Goal: Book appointment/travel/reservation

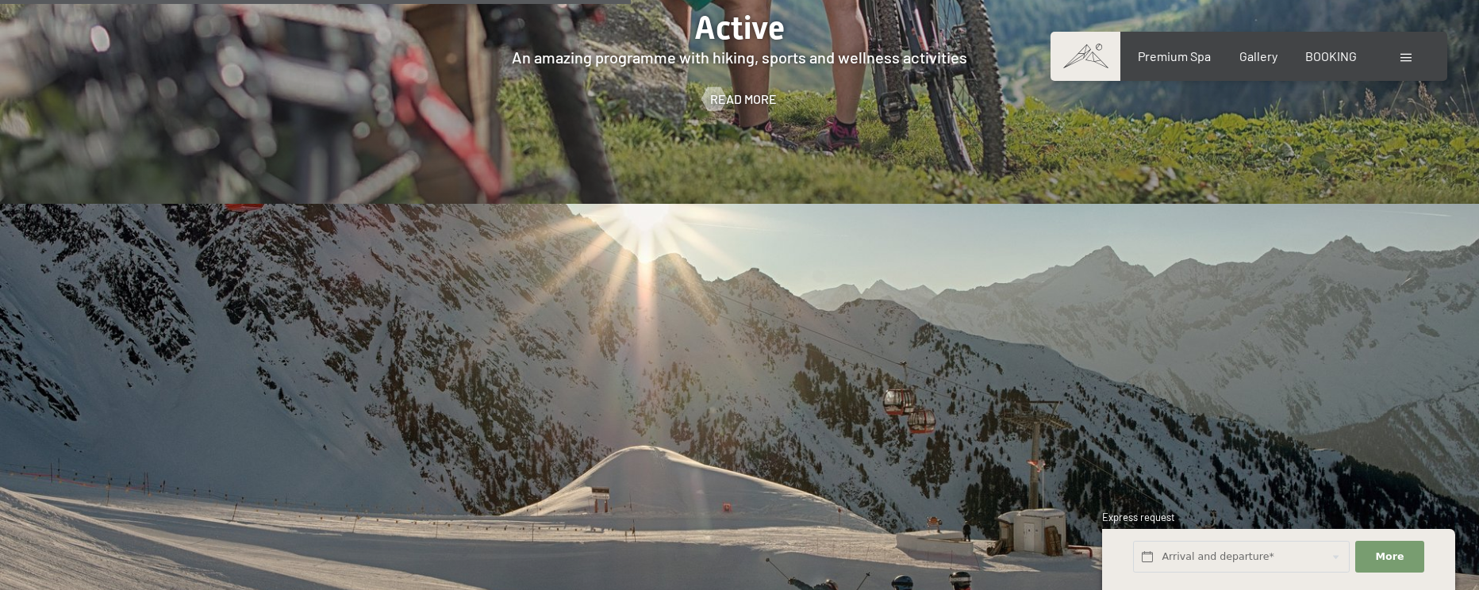
scroll to position [4047, 0]
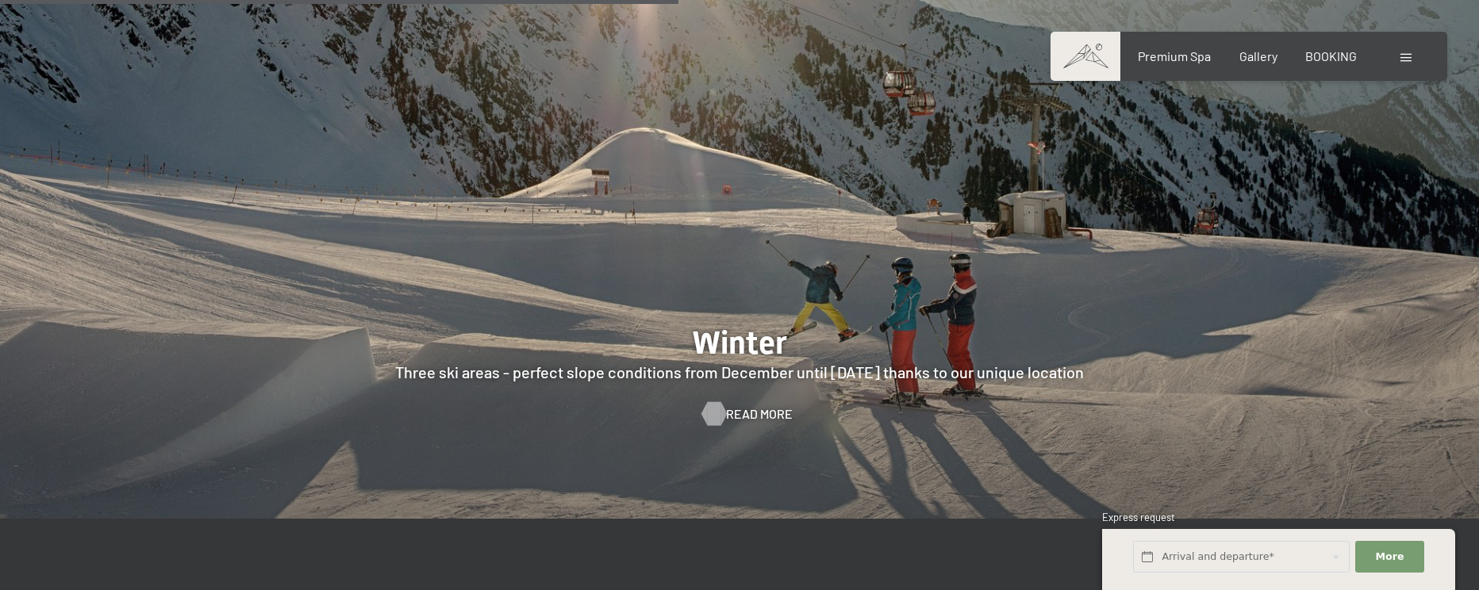
click at [748, 406] on span "Read more" at bounding box center [759, 414] width 67 height 17
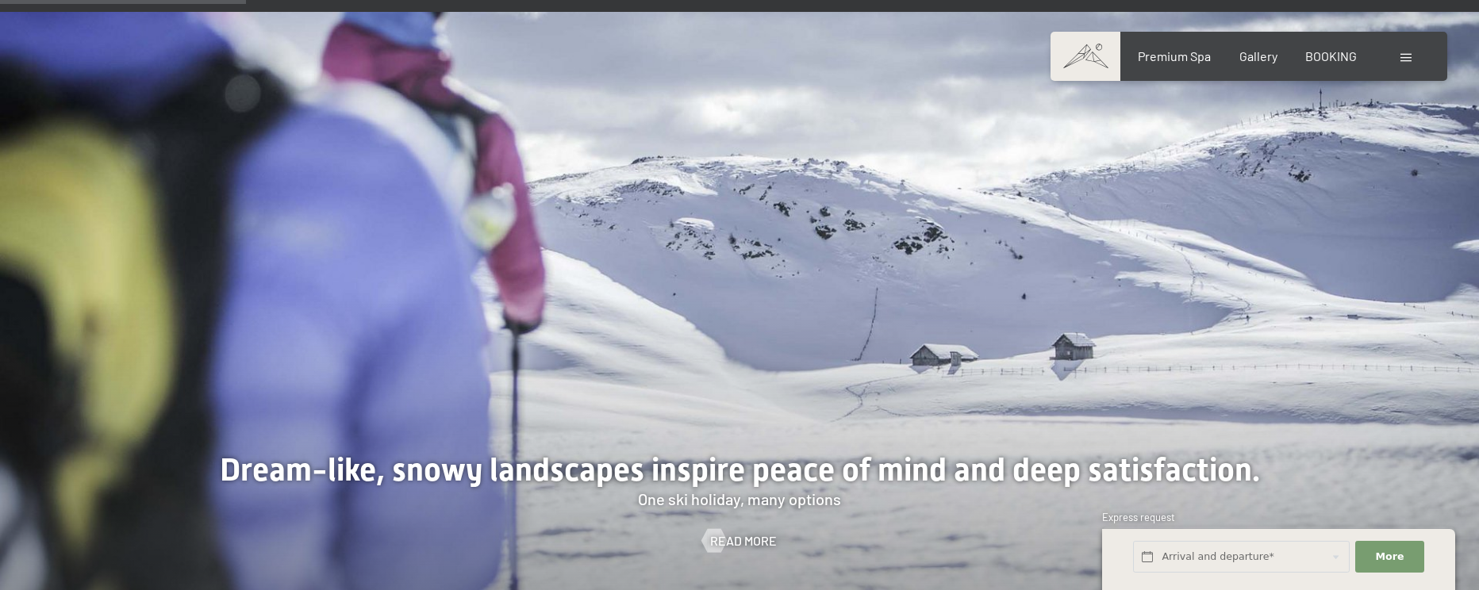
scroll to position [1428, 0]
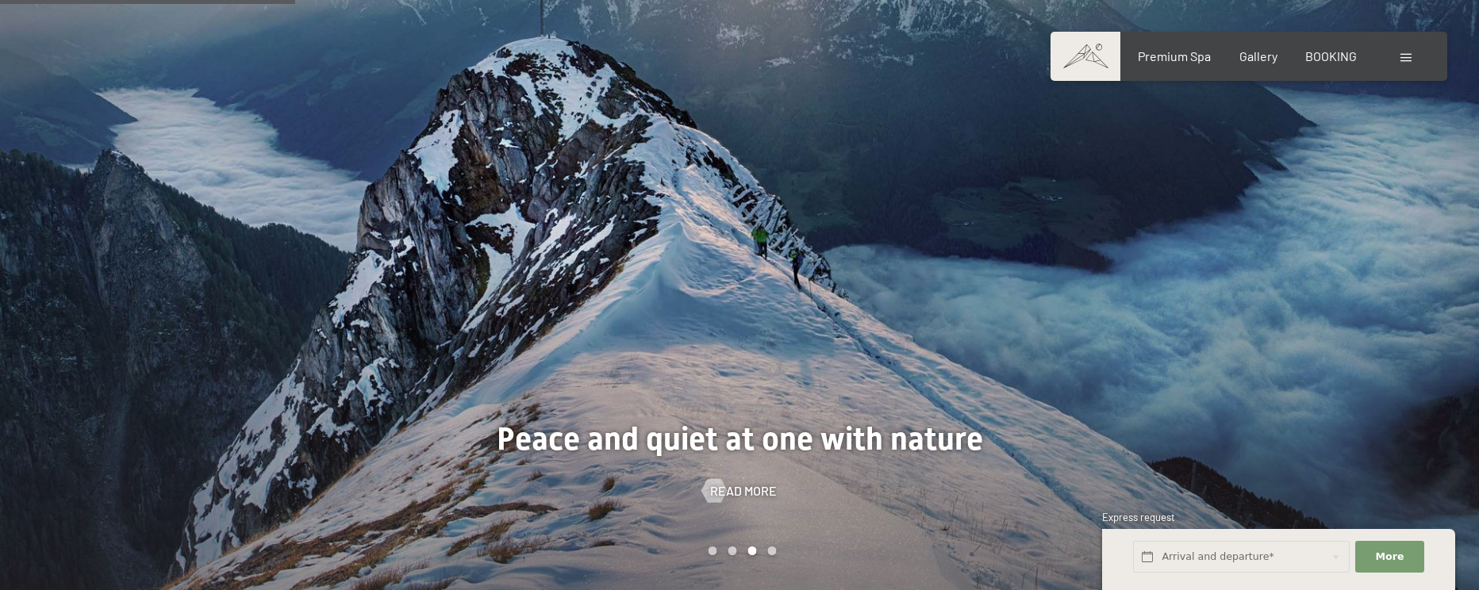
click at [1146, 412] on div at bounding box center [1110, 278] width 740 height 633
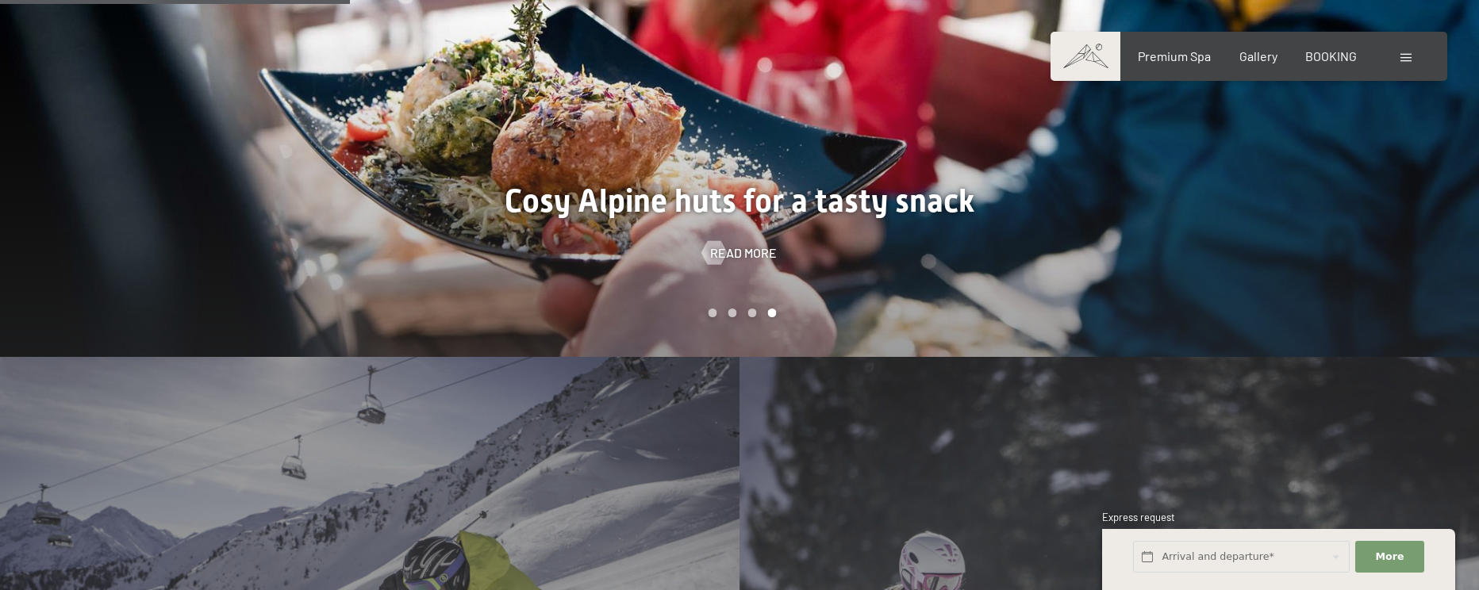
scroll to position [1984, 0]
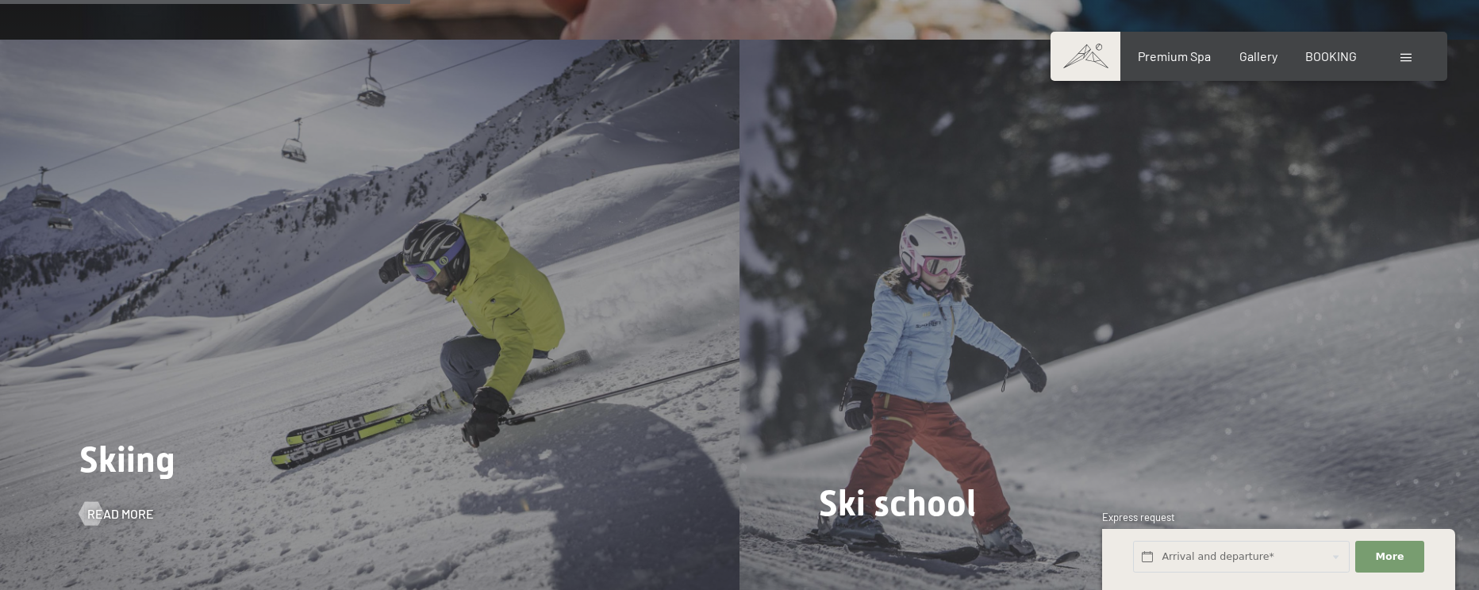
click at [238, 316] on div "Skiing Read more" at bounding box center [370, 317] width 740 height 555
click at [98, 502] on div at bounding box center [90, 514] width 13 height 24
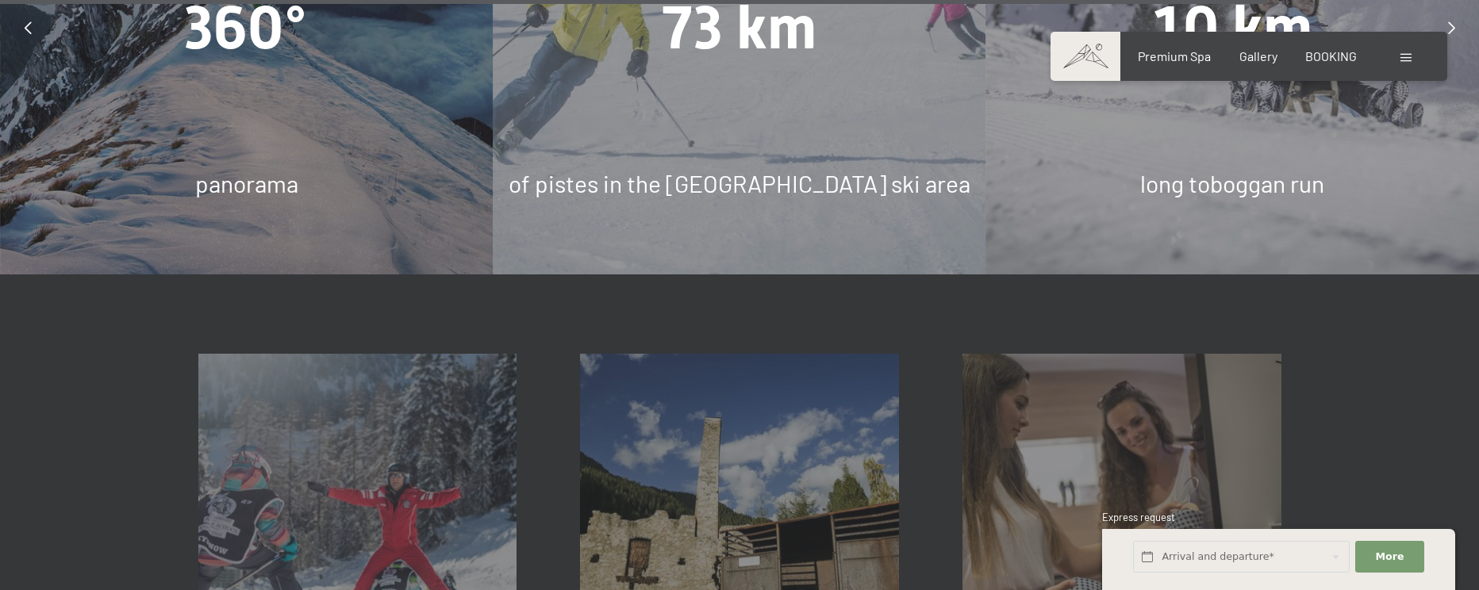
scroll to position [4206, 0]
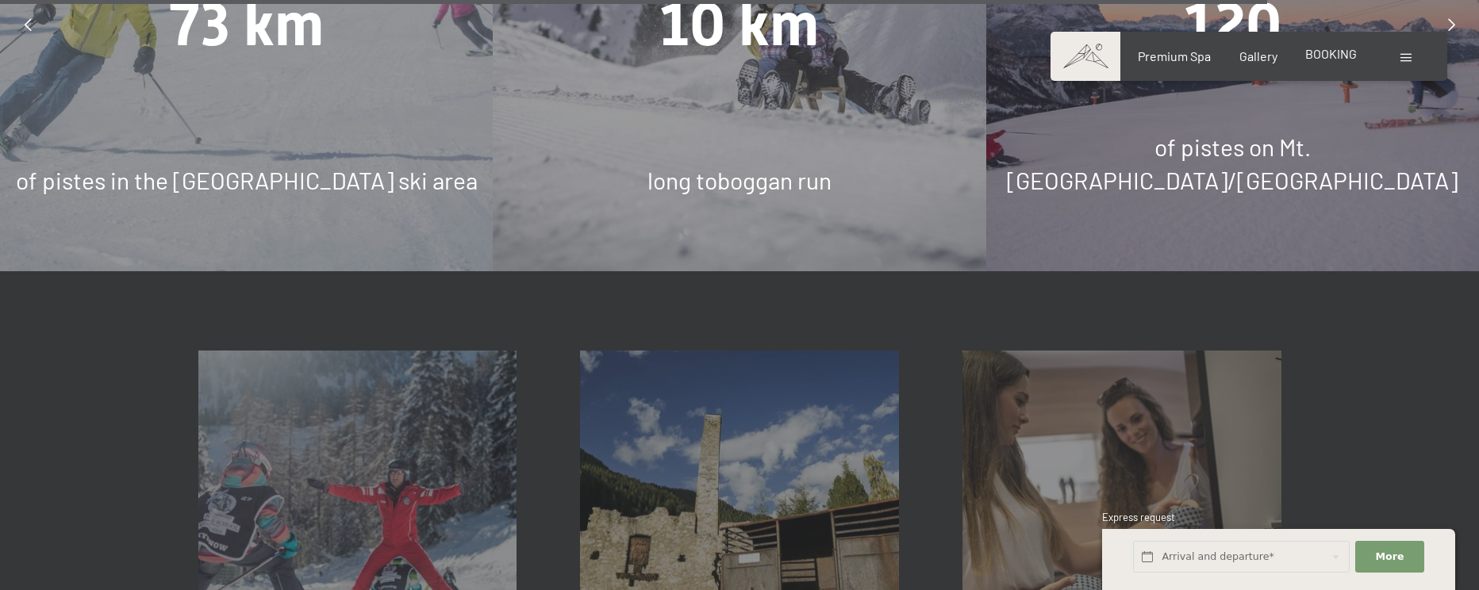
click at [1322, 60] on span "BOOKING" at bounding box center [1331, 53] width 52 height 15
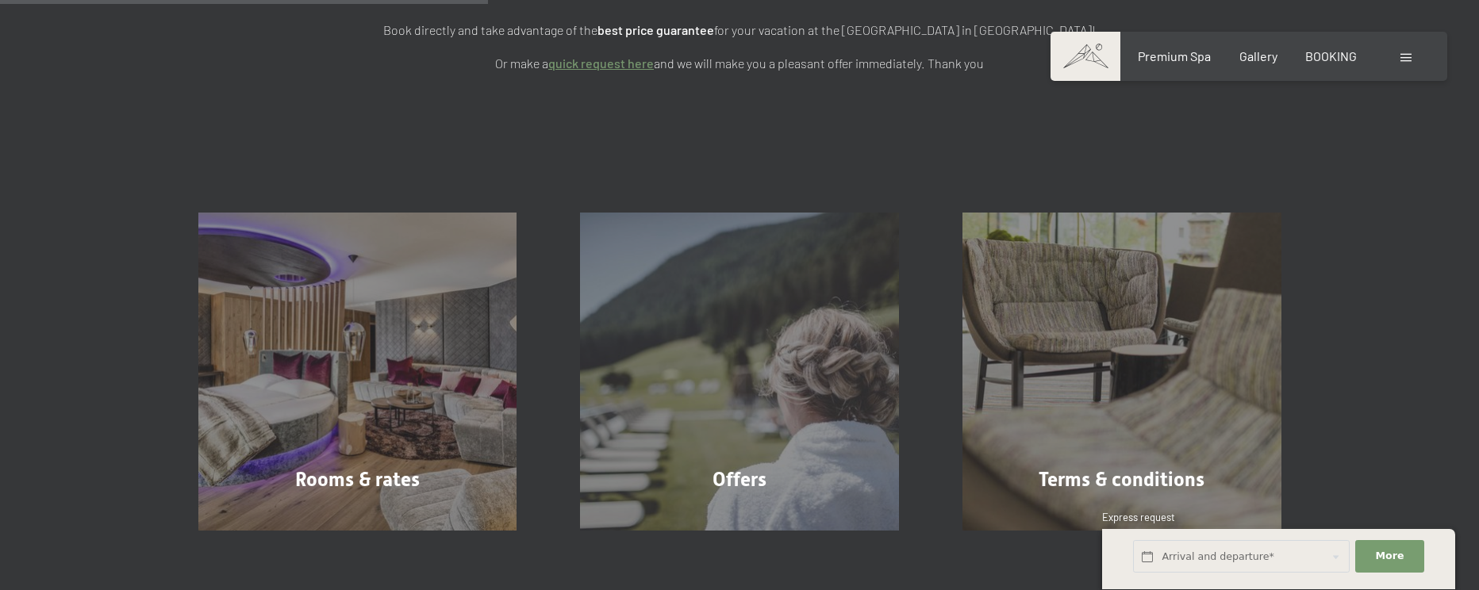
scroll to position [317, 0]
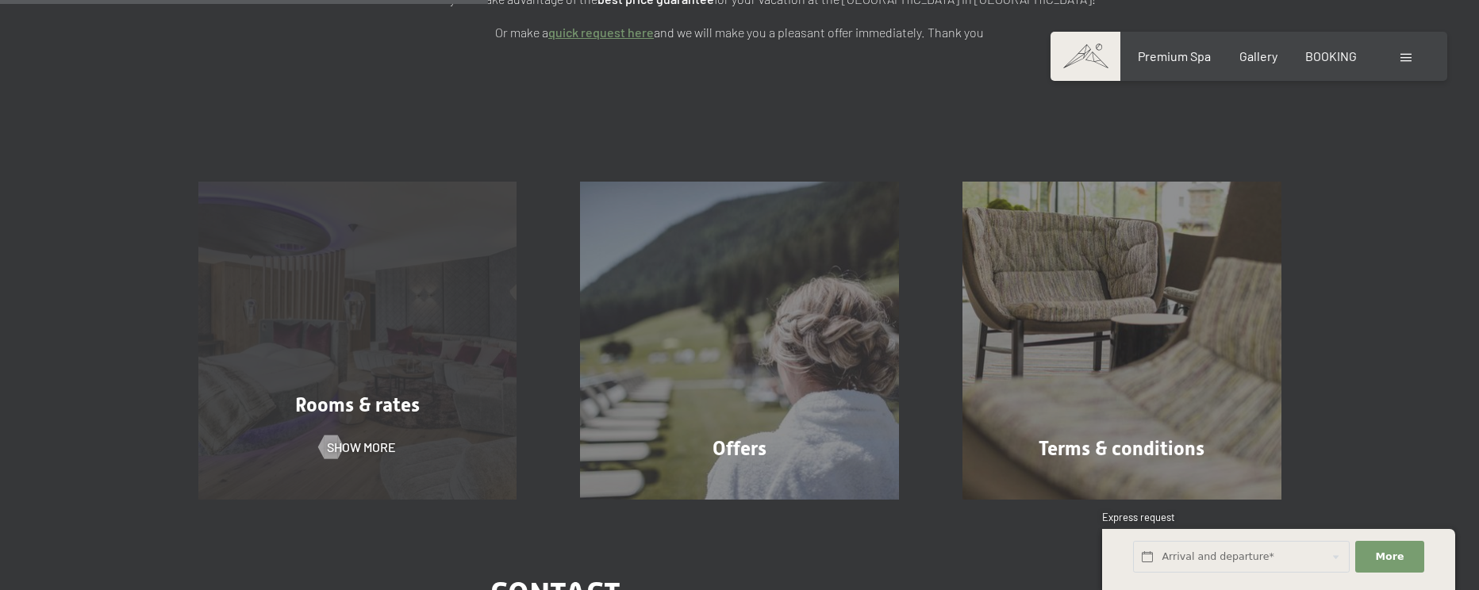
click at [356, 359] on div "Rooms & rates Show more" at bounding box center [358, 341] width 383 height 319
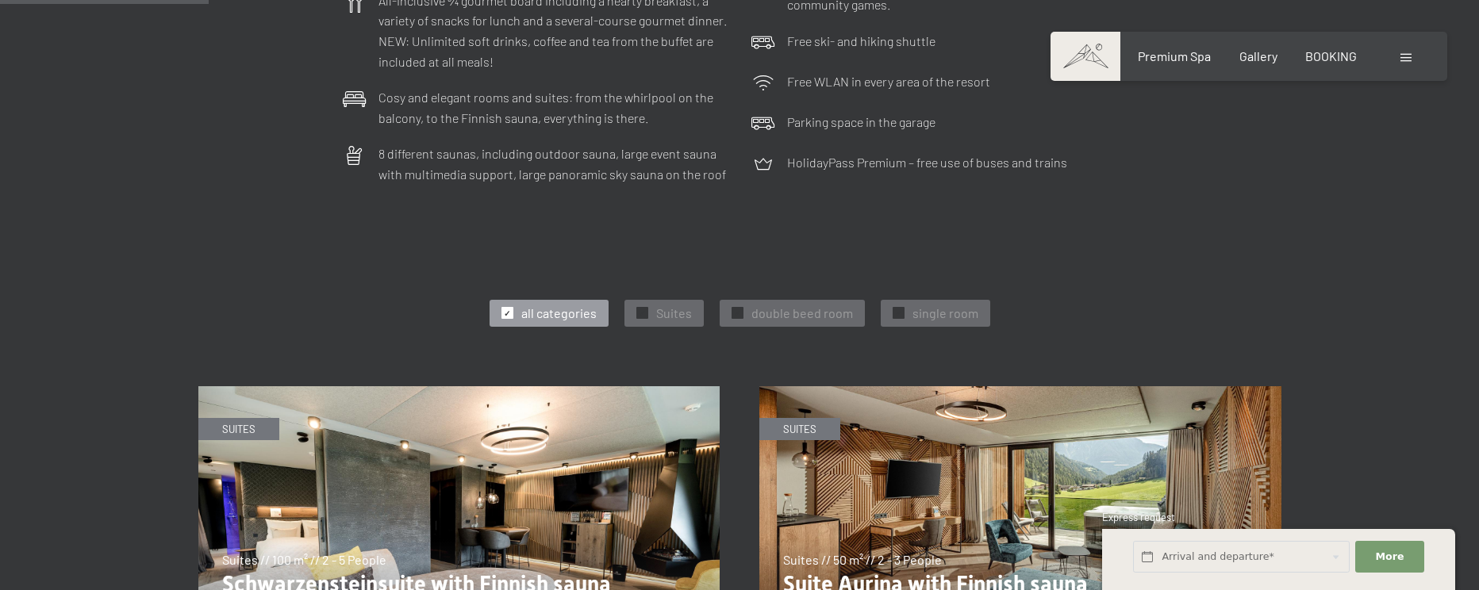
scroll to position [714, 0]
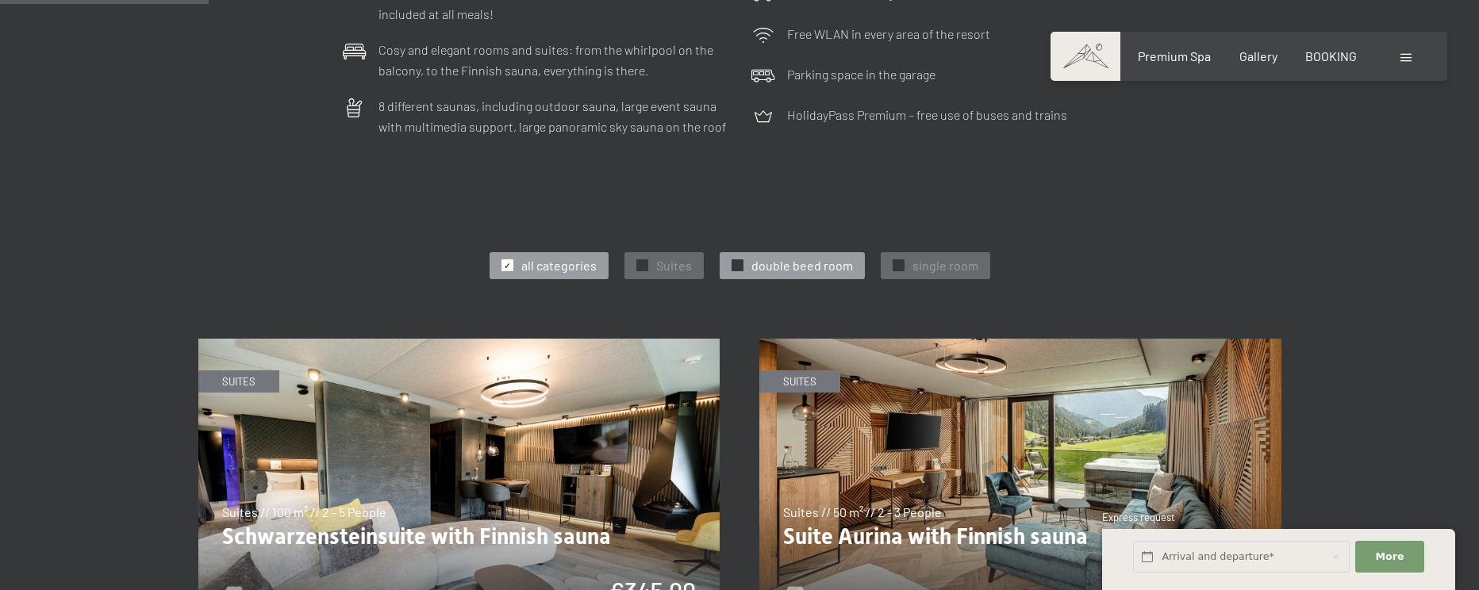
click at [771, 257] on span "double beed room" at bounding box center [803, 265] width 102 height 17
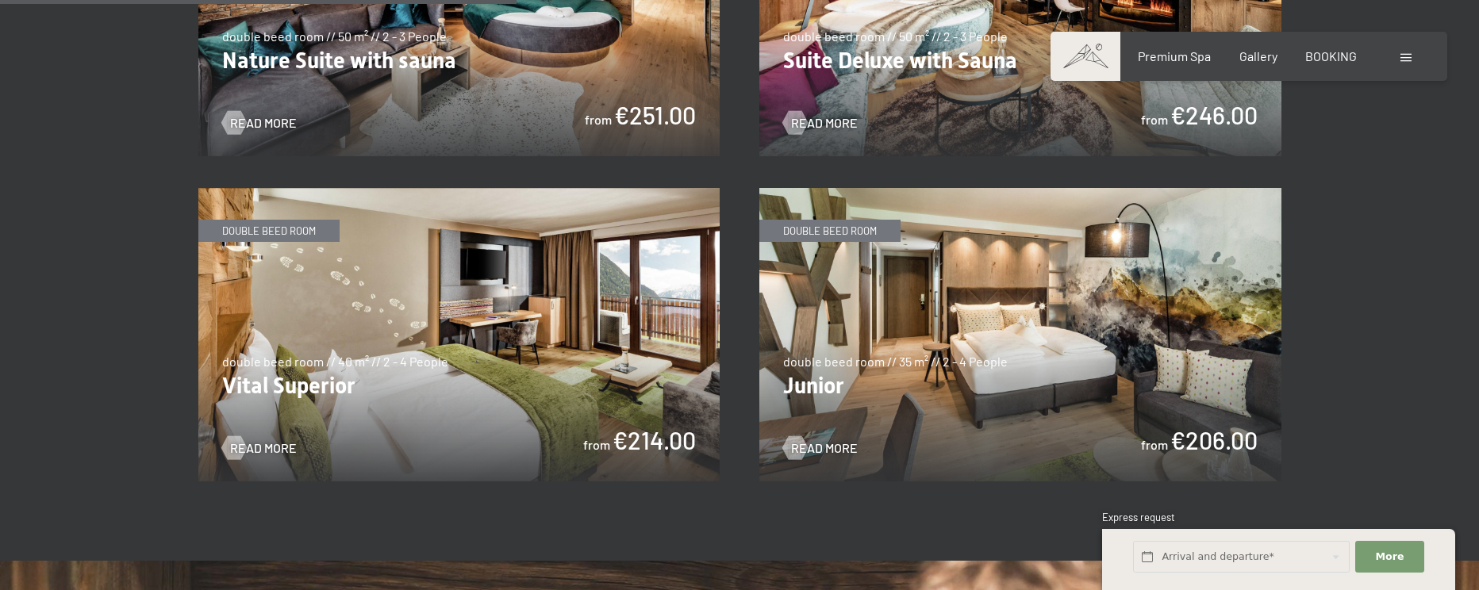
scroll to position [1270, 0]
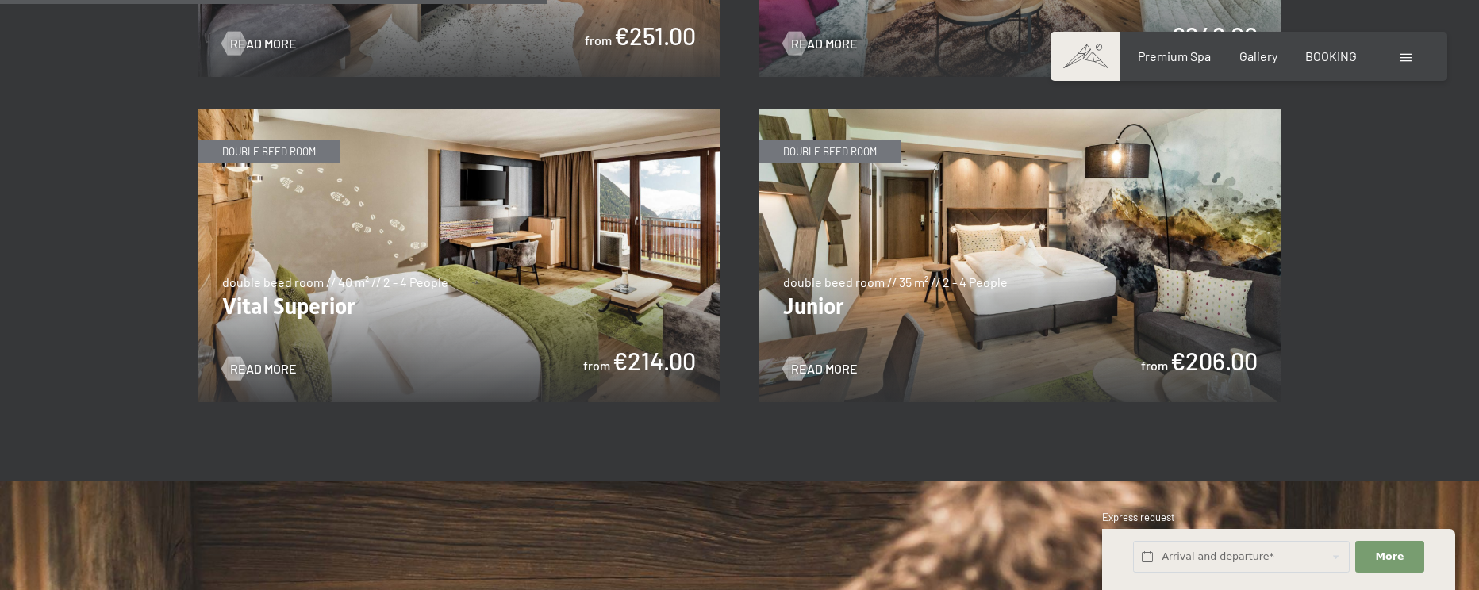
click at [853, 245] on img at bounding box center [1020, 256] width 522 height 294
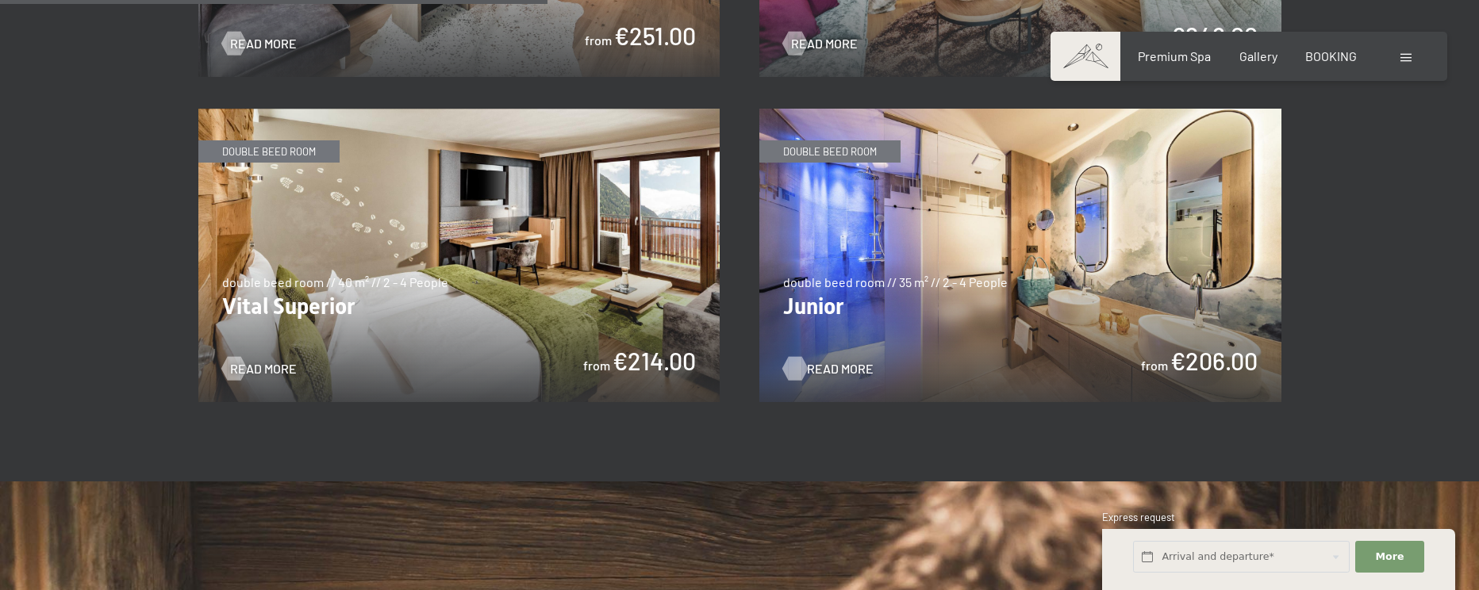
click at [814, 360] on span "Read more" at bounding box center [840, 368] width 67 height 17
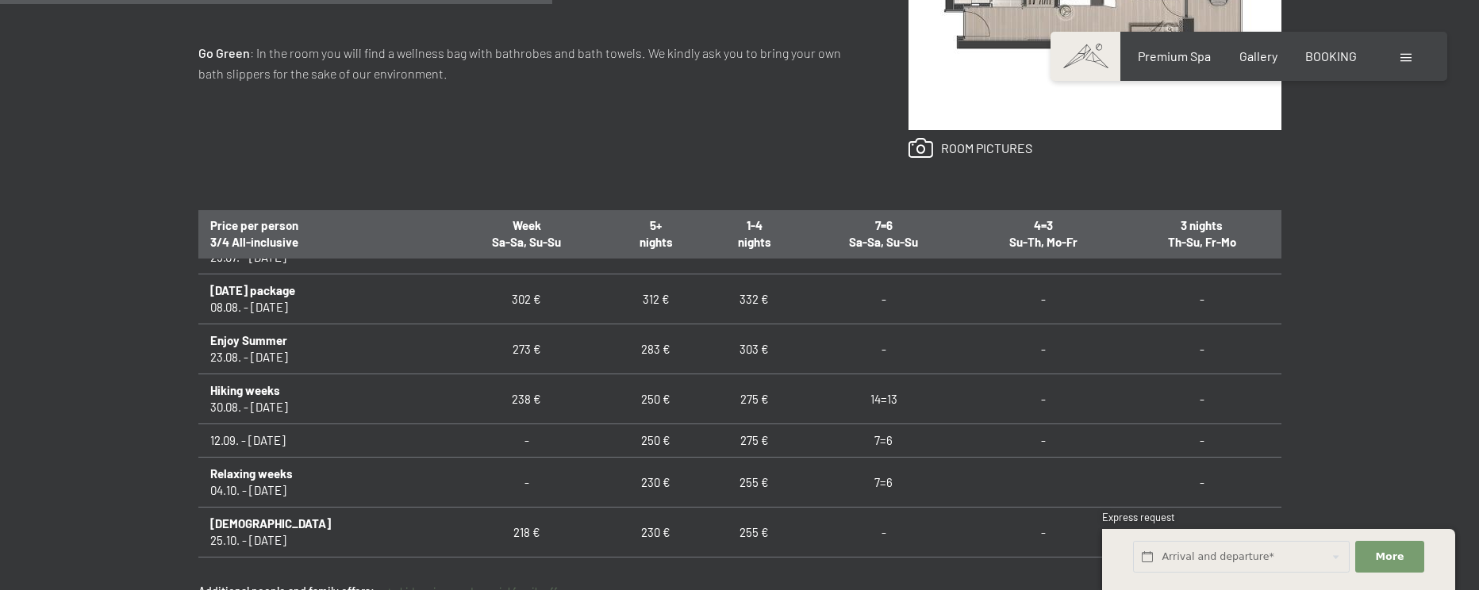
scroll to position [1032, 0]
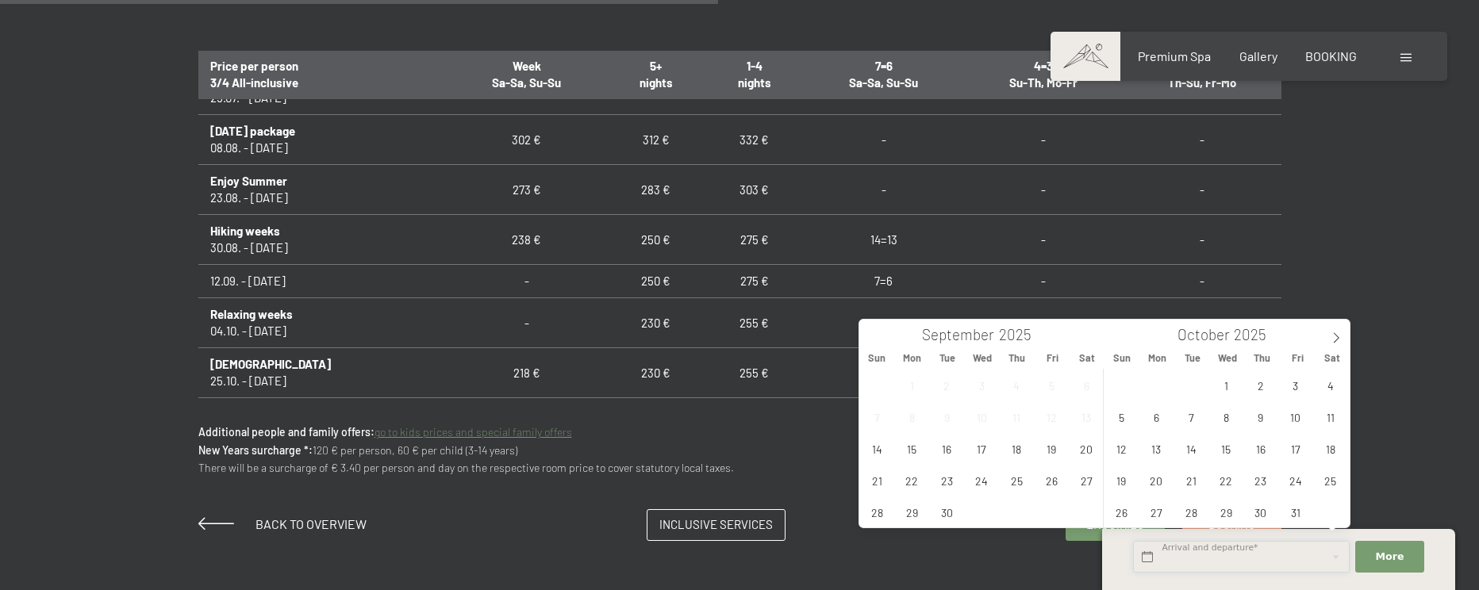
click at [1171, 559] on input "text" at bounding box center [1241, 557] width 217 height 33
click at [1332, 333] on icon at bounding box center [1336, 338] width 11 height 11
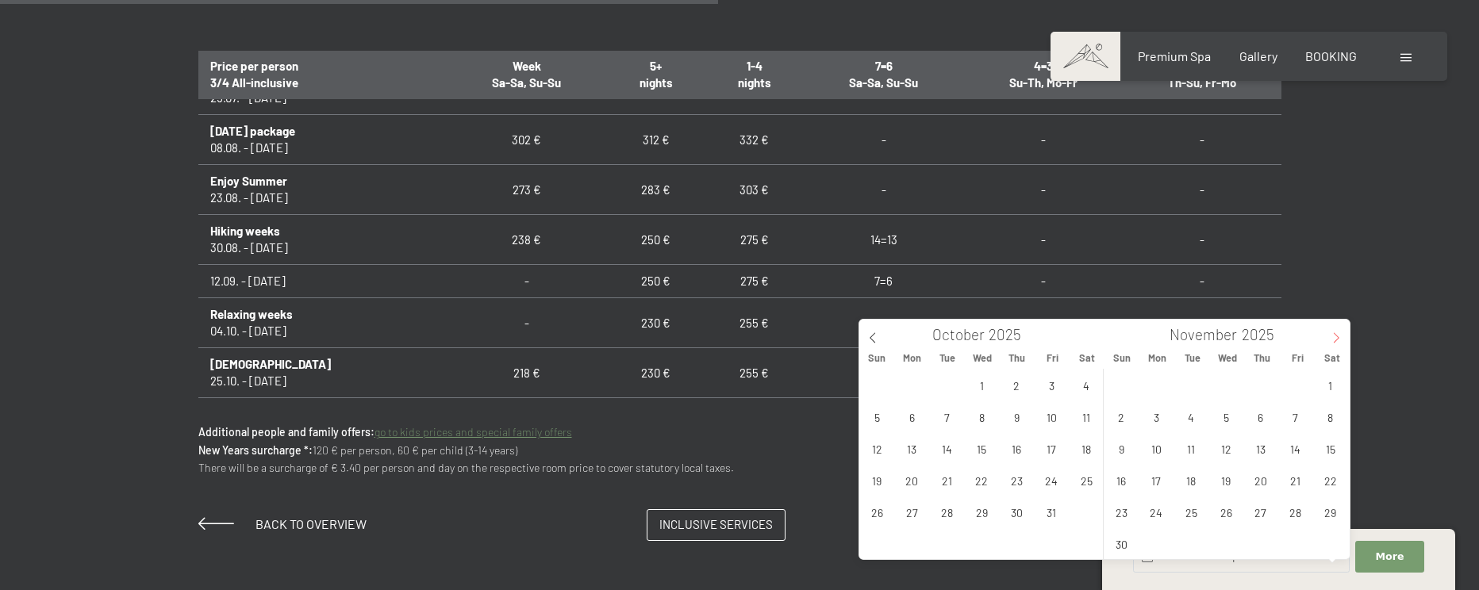
click at [1332, 333] on icon at bounding box center [1336, 338] width 11 height 11
type input "2026"
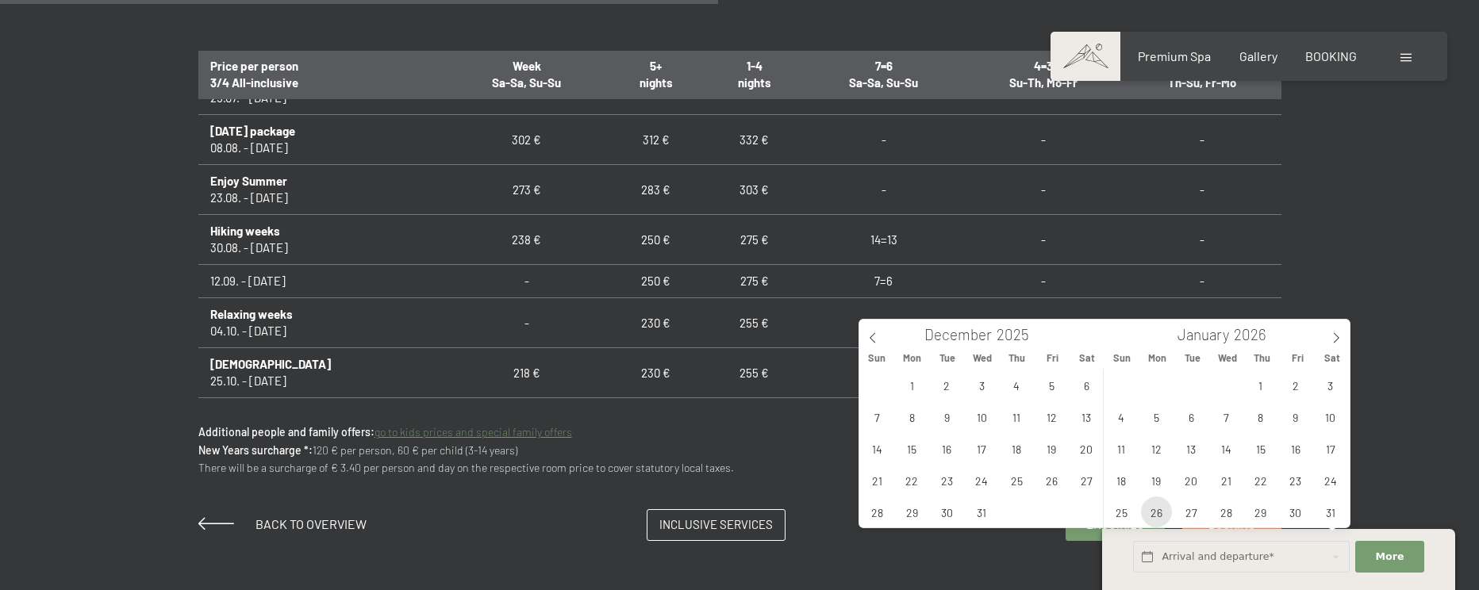
click at [1152, 517] on span "26" at bounding box center [1156, 512] width 31 height 31
click at [1297, 511] on span "30" at bounding box center [1295, 512] width 31 height 31
type input "Mon. 26/01/2026 - Fri. 30/01/2026"
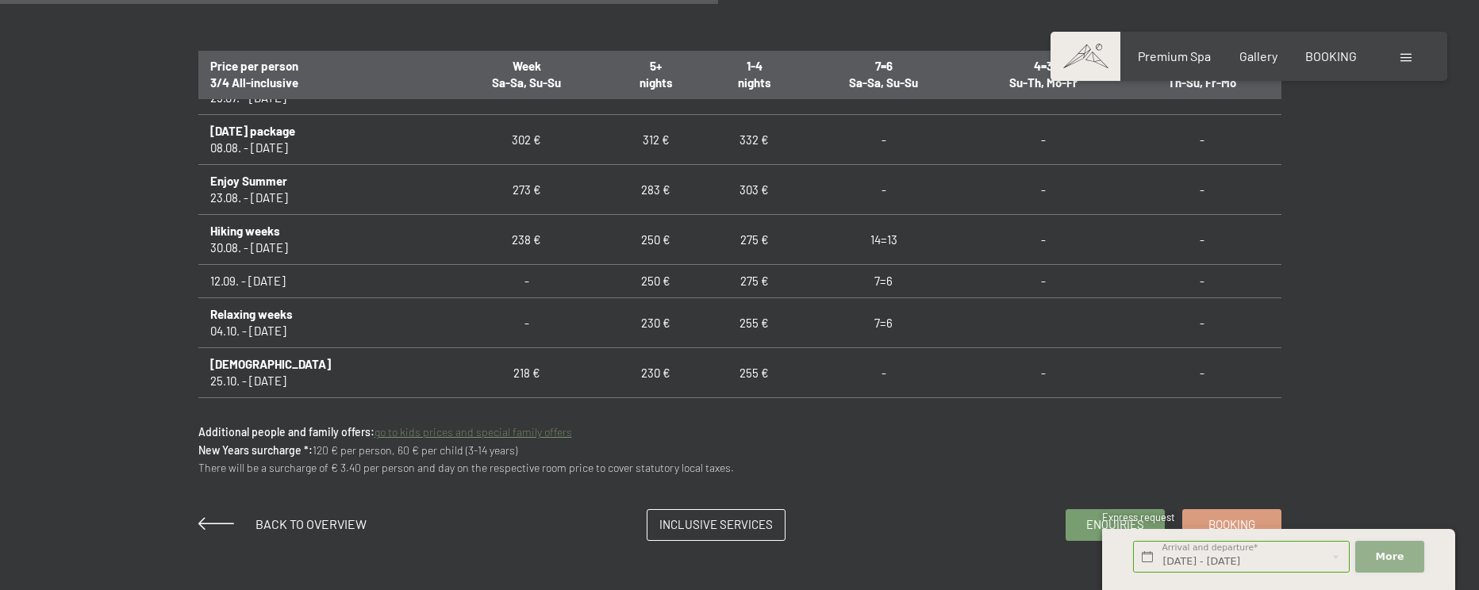
click at [1384, 552] on span "More" at bounding box center [1390, 557] width 29 height 14
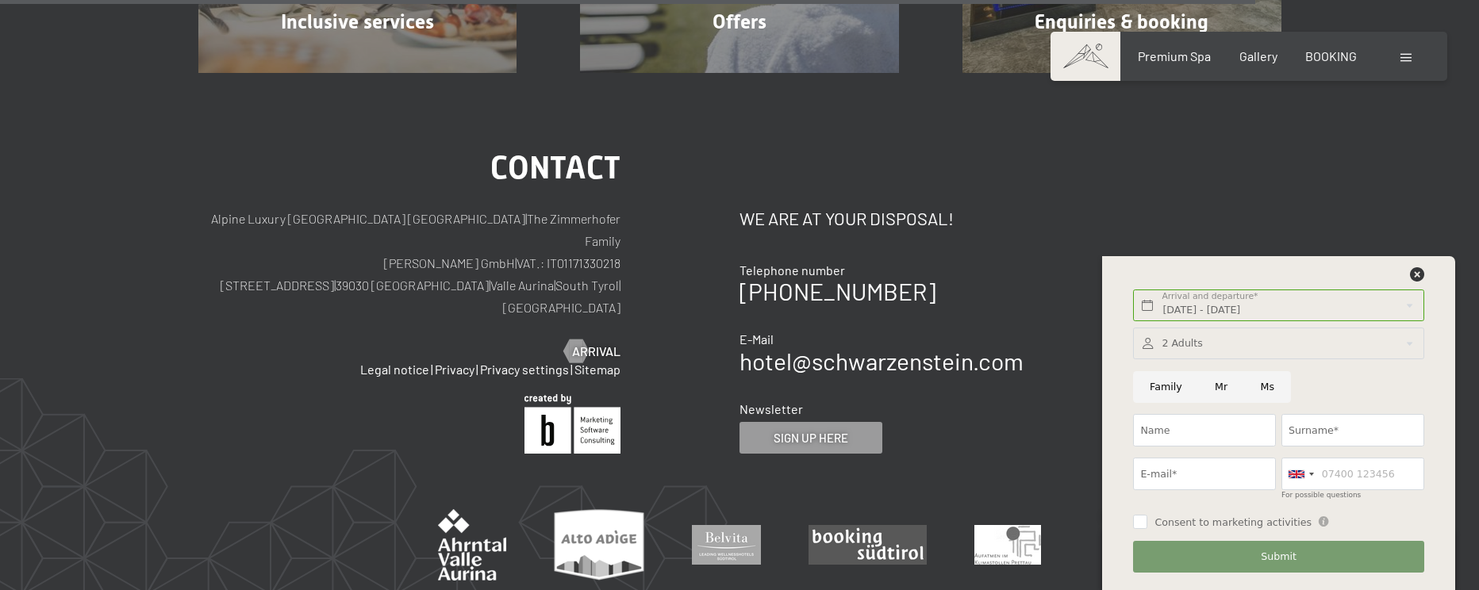
scroll to position [1746, 0]
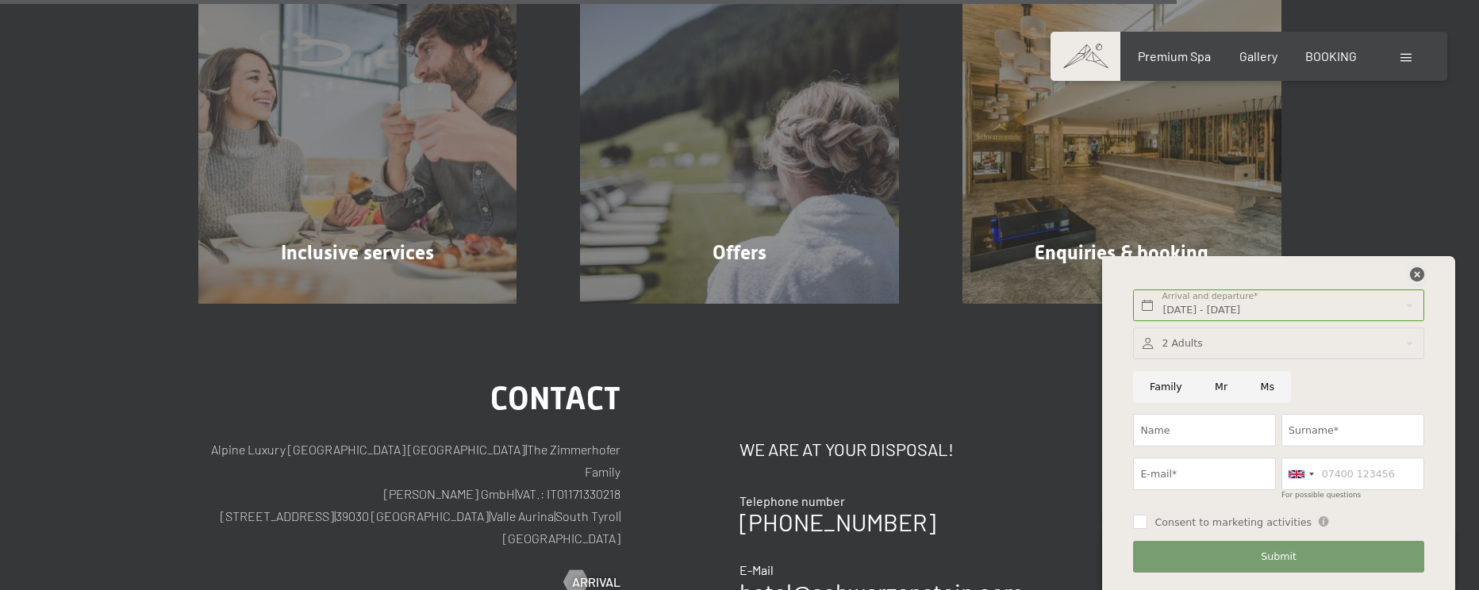
click at [1414, 279] on icon at bounding box center [1417, 274] width 14 height 14
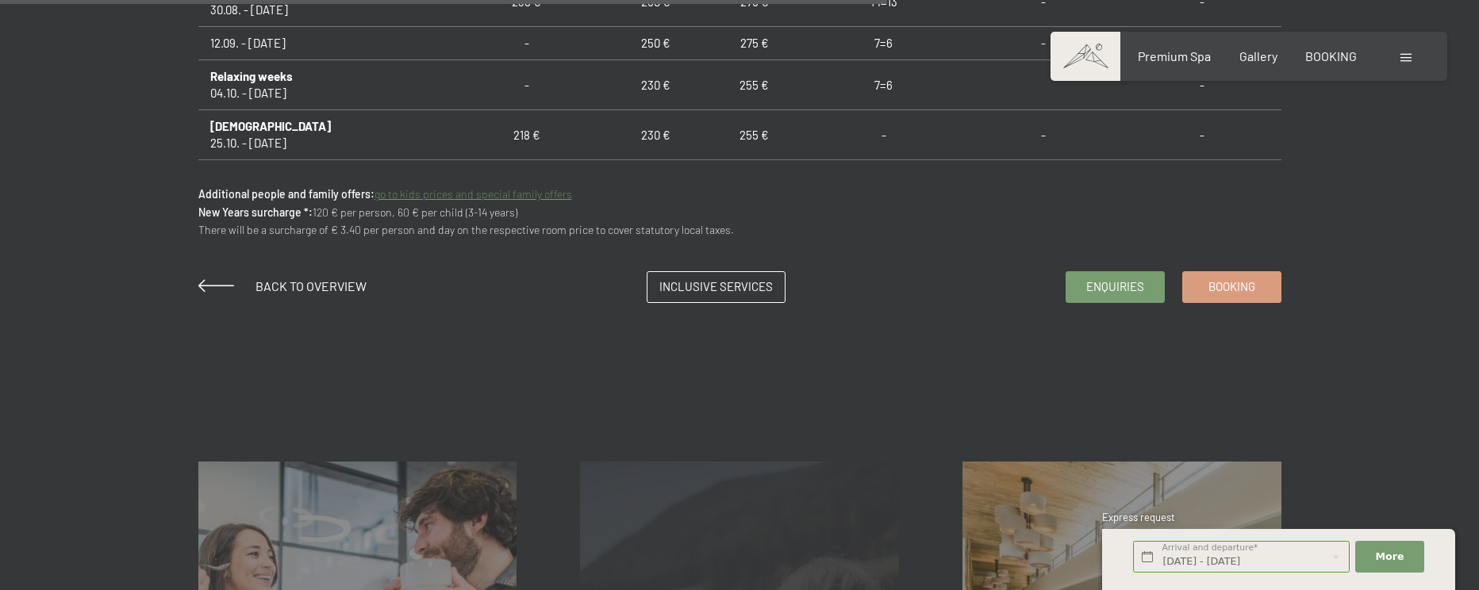
scroll to position [1508, 0]
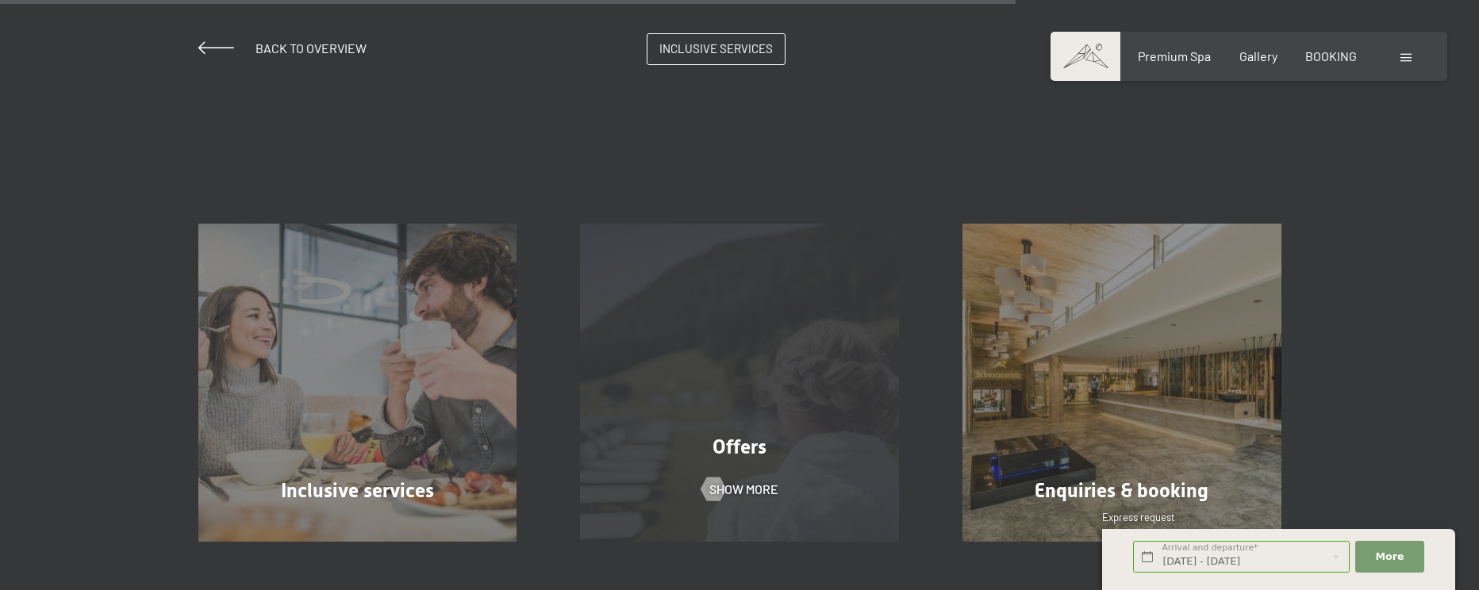
click at [758, 371] on div "Offers Show more" at bounding box center [739, 383] width 383 height 319
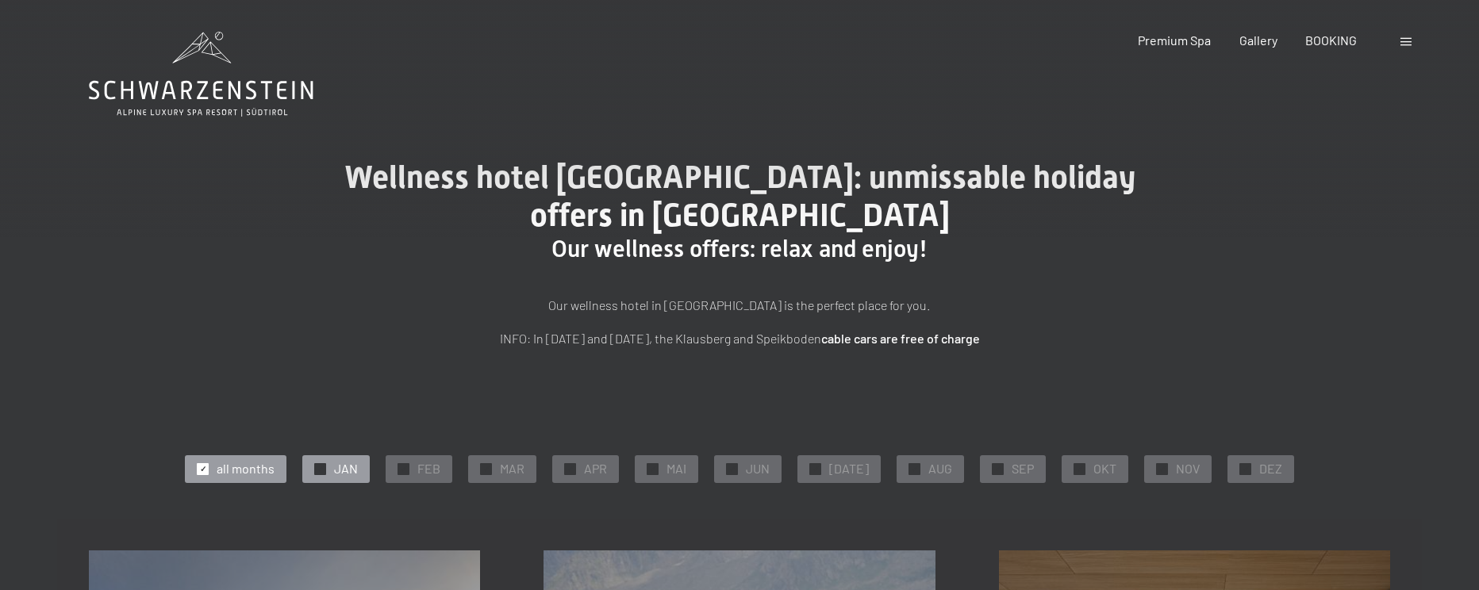
click at [343, 472] on span "JAN" at bounding box center [346, 468] width 24 height 17
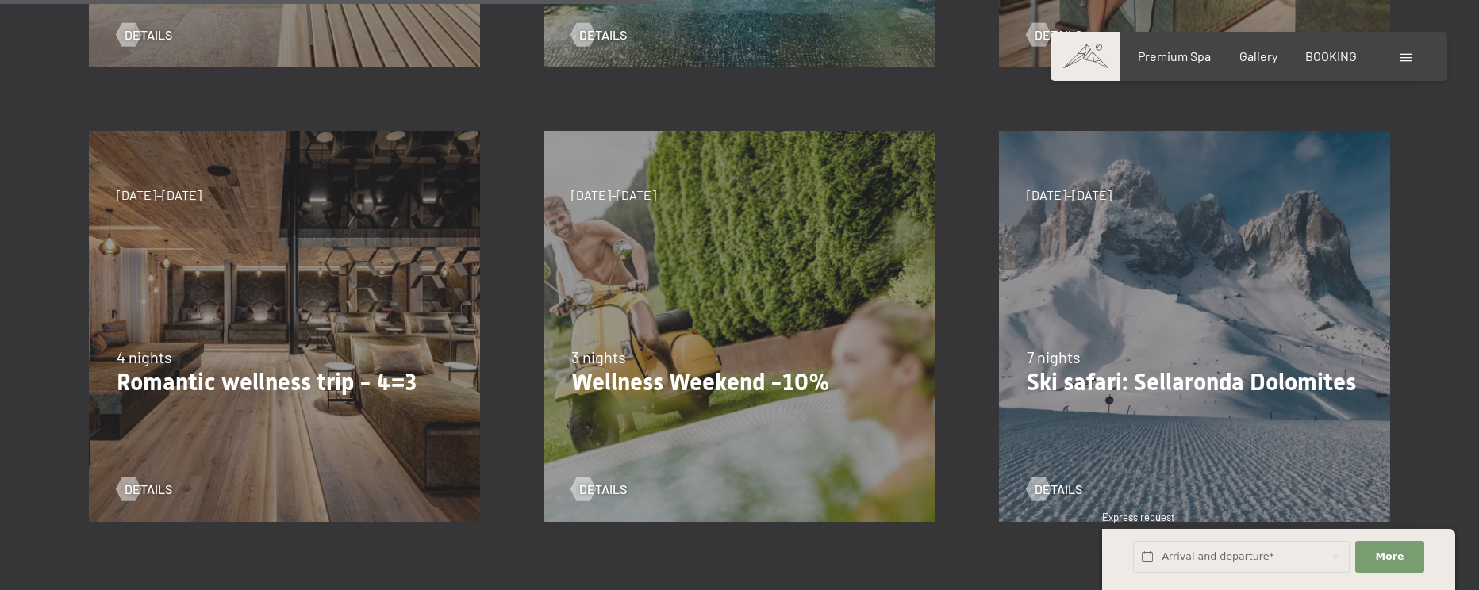
scroll to position [873, 0]
click at [1068, 483] on span "details" at bounding box center [1075, 491] width 48 height 17
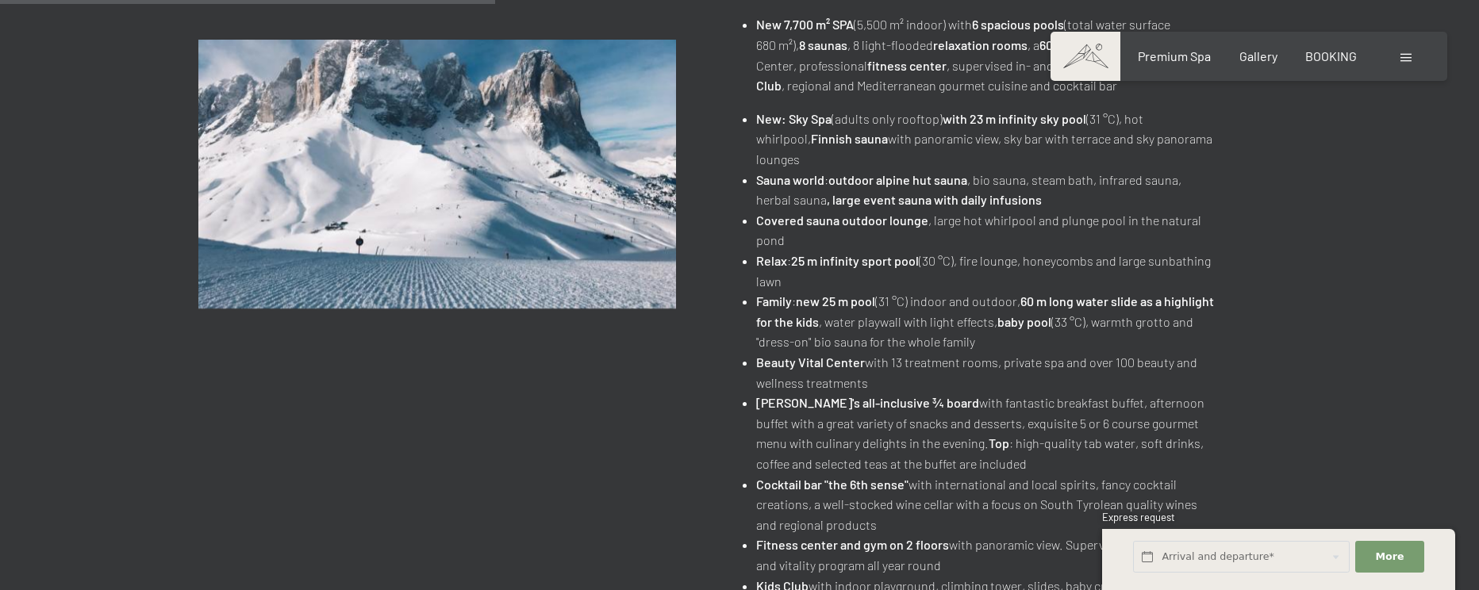
scroll to position [714, 0]
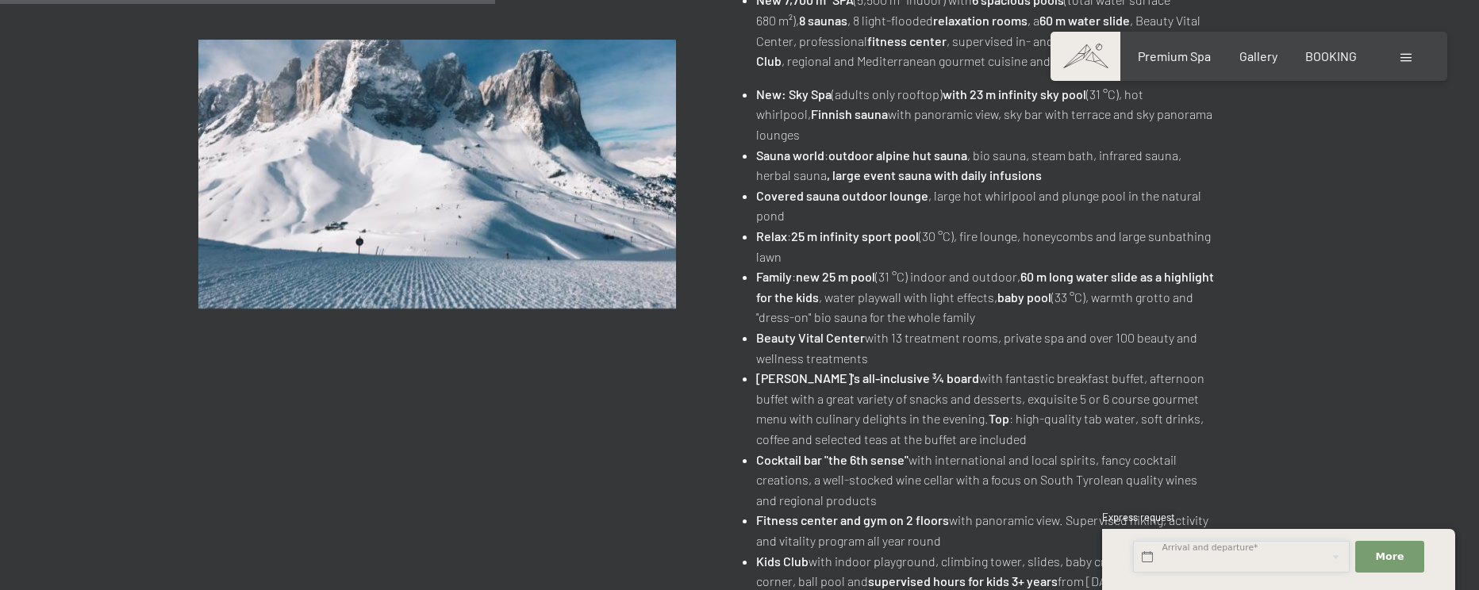
click at [1193, 563] on input "text" at bounding box center [1241, 557] width 217 height 33
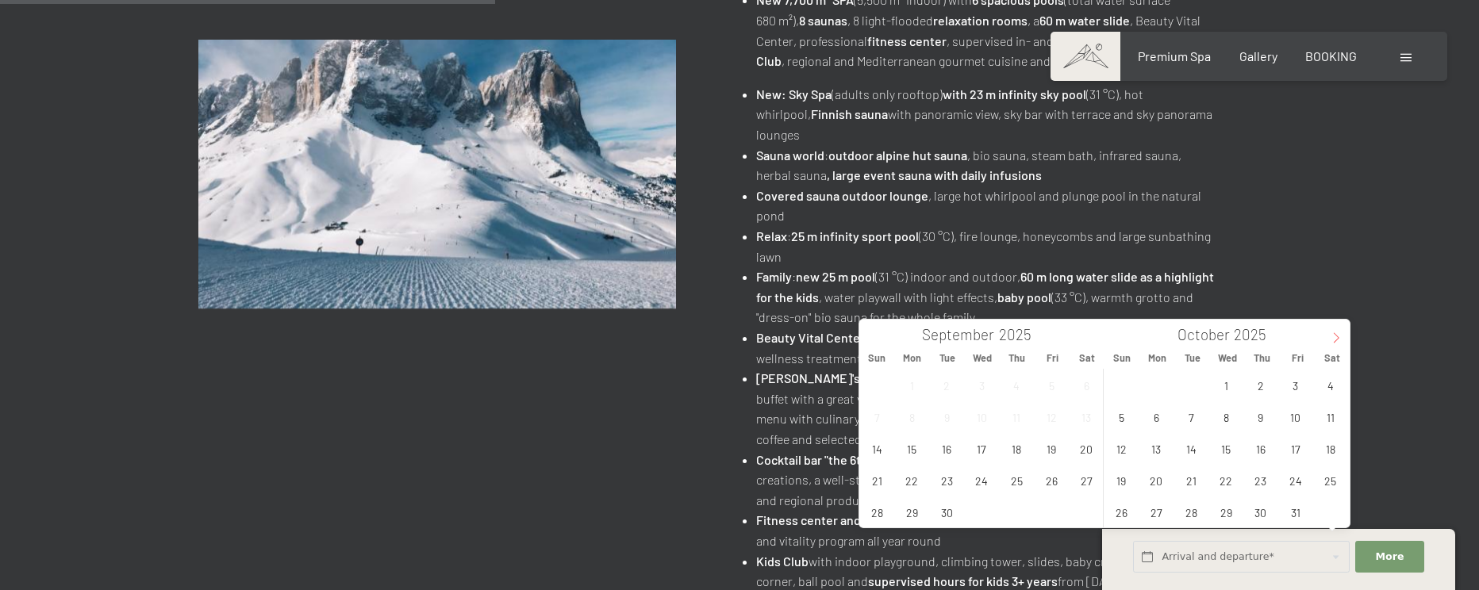
click at [1330, 333] on span at bounding box center [1336, 333] width 27 height 27
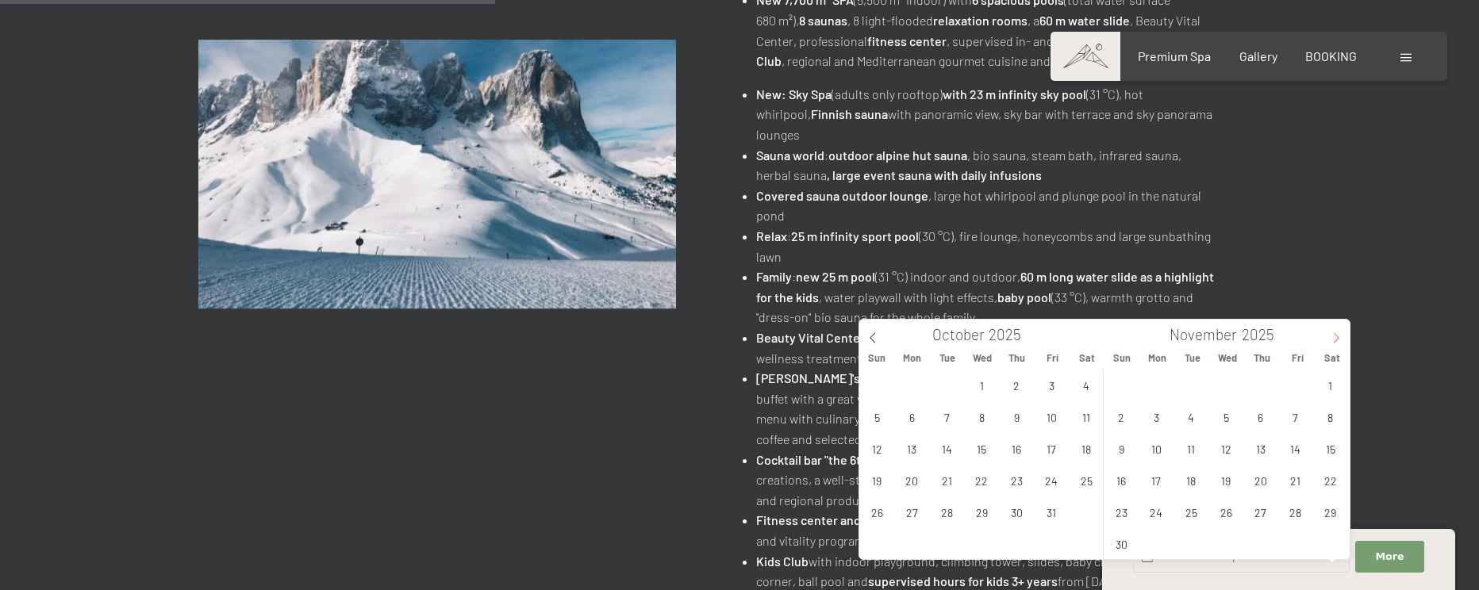
click at [1330, 333] on span at bounding box center [1336, 333] width 27 height 27
type input "2026"
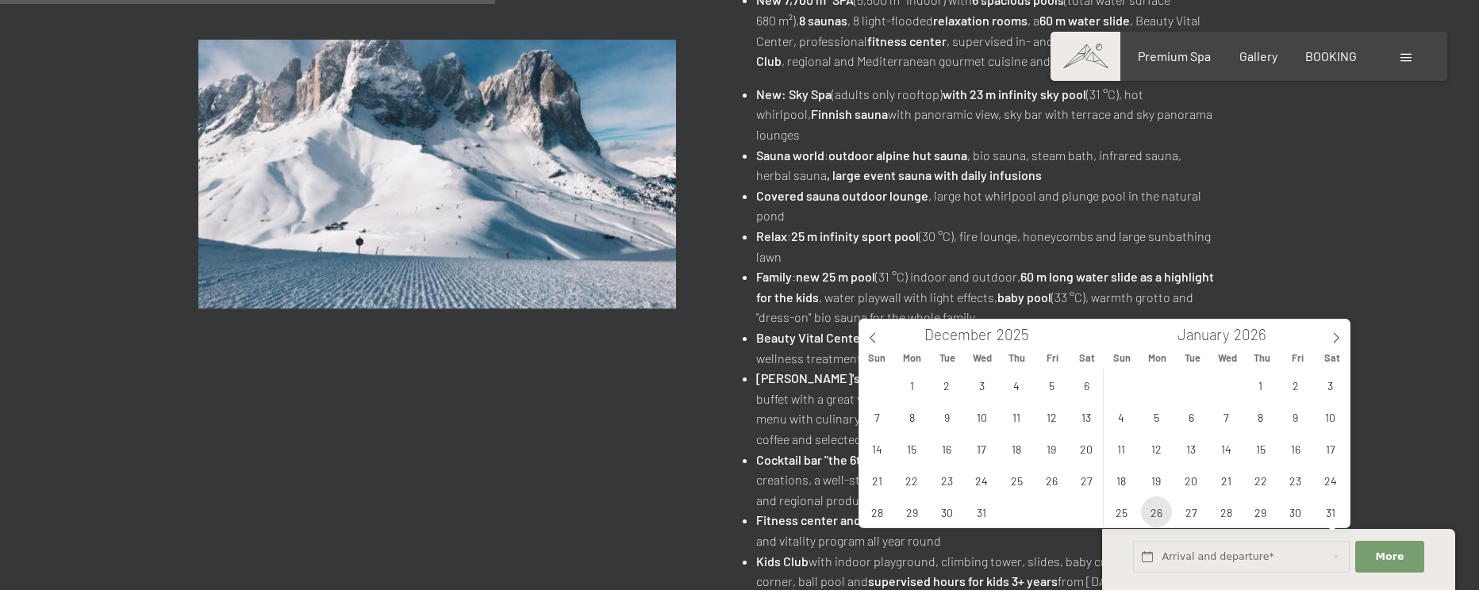
click at [1153, 513] on span "26" at bounding box center [1156, 512] width 31 height 31
click at [1295, 510] on span "30" at bounding box center [1295, 512] width 31 height 31
type input "Mon. 26/01/2026 - Fri. 30/01/2026"
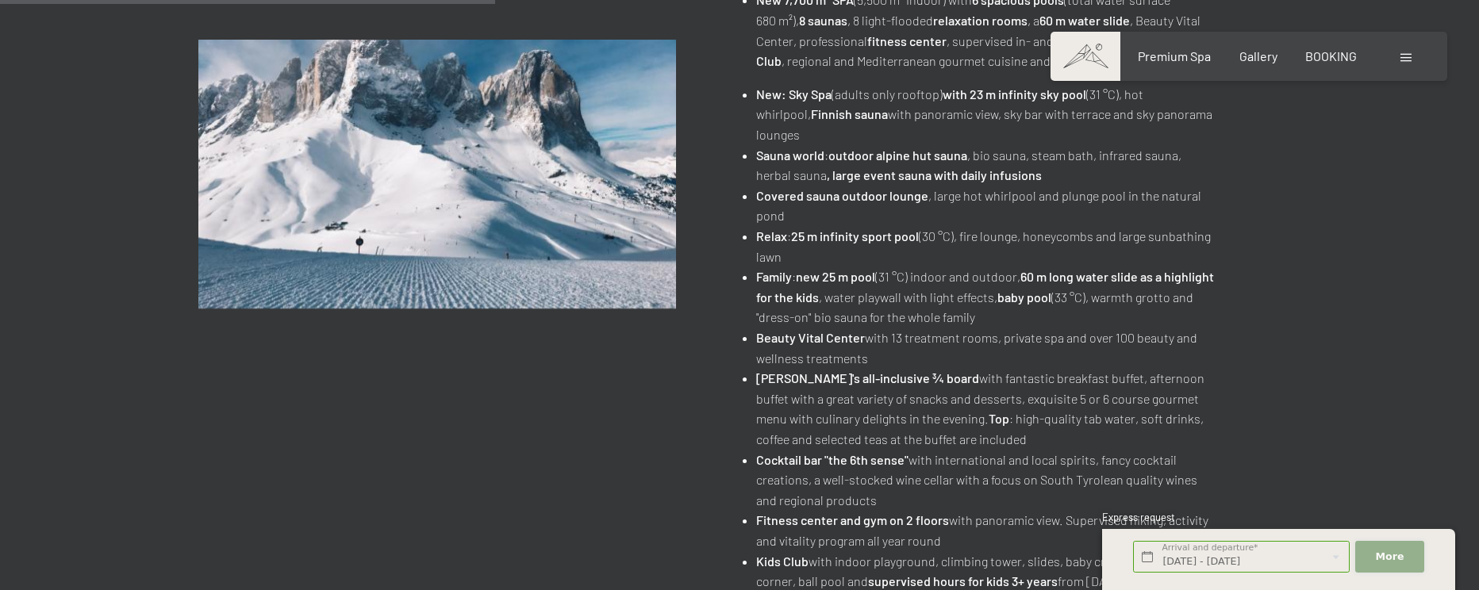
click at [1404, 556] on button "More Hide address fields" at bounding box center [1389, 557] width 68 height 33
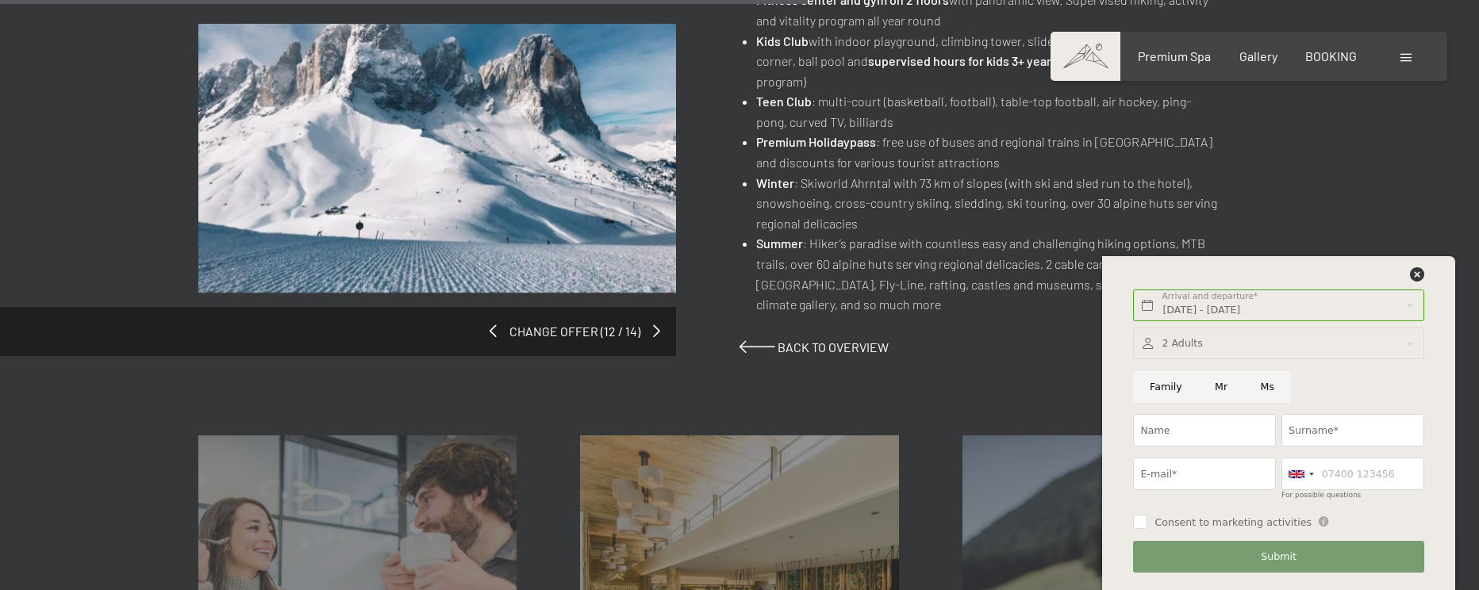
scroll to position [1349, 0]
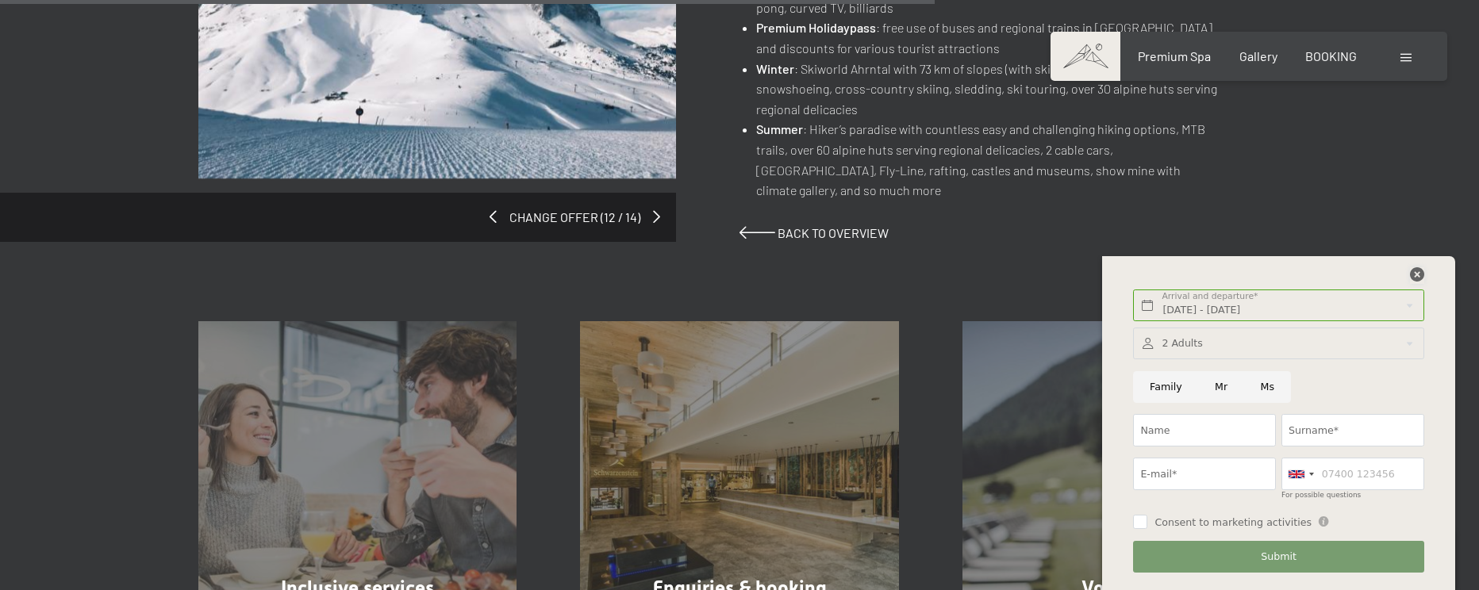
click at [1418, 272] on icon at bounding box center [1417, 274] width 14 height 14
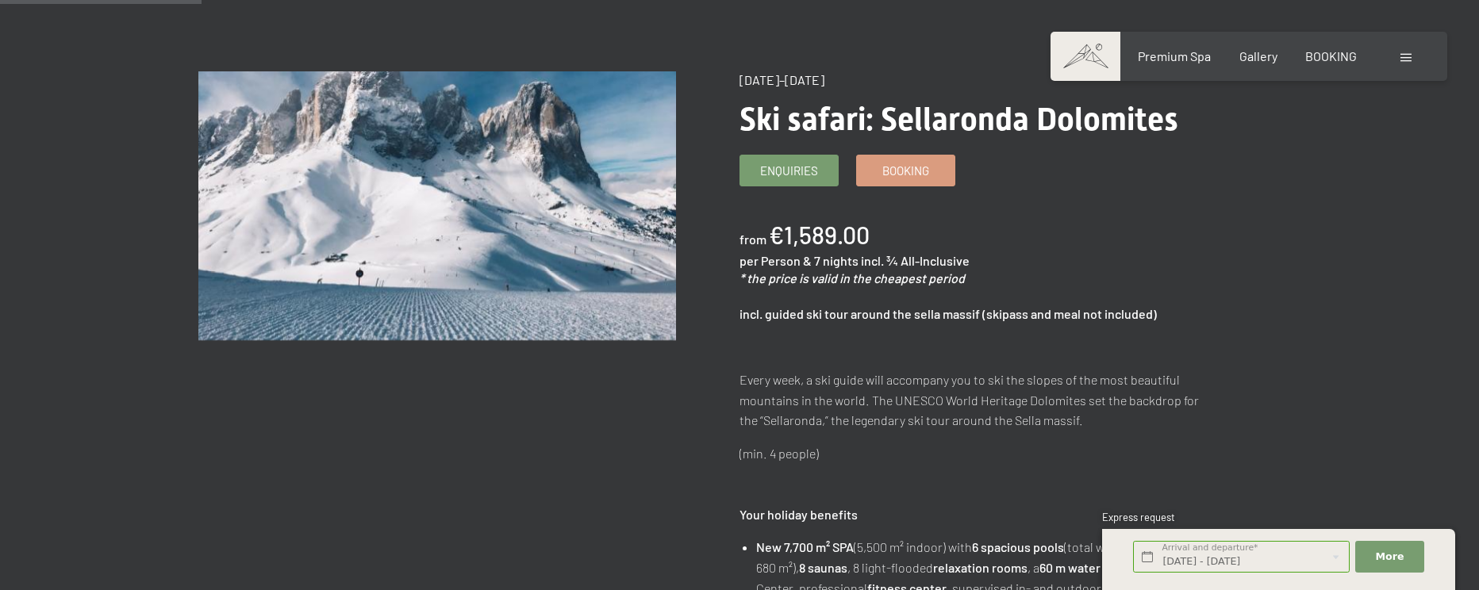
scroll to position [317, 0]
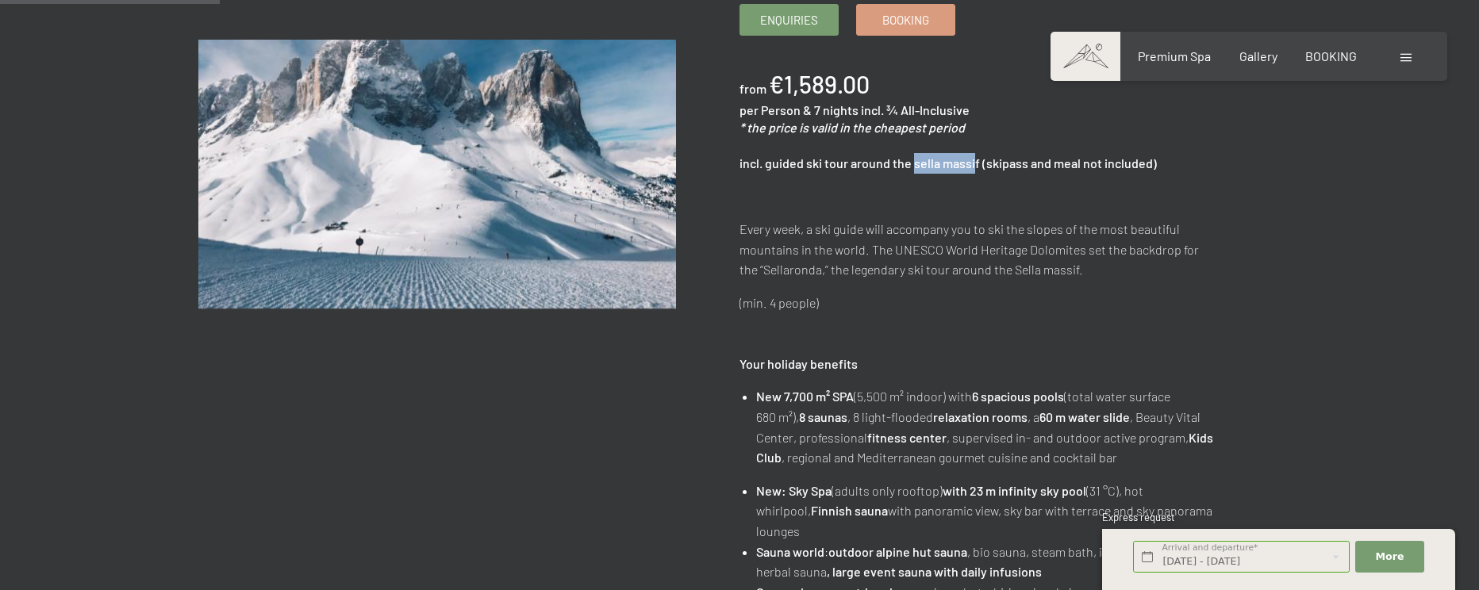
drag, startPoint x: 975, startPoint y: 166, endPoint x: 913, endPoint y: 165, distance: 61.1
click at [913, 165] on strong "incl. guided ski tour around the sella massif (skipass and meal not included)" at bounding box center [948, 163] width 417 height 15
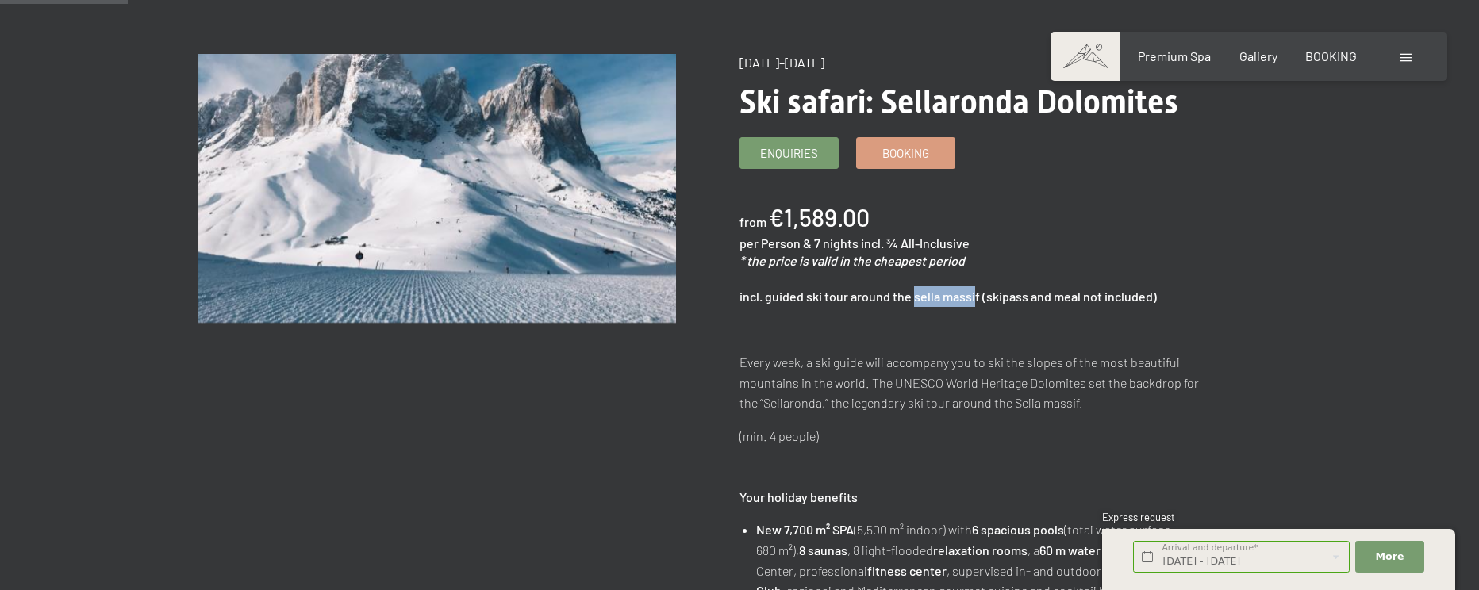
scroll to position [159, 0]
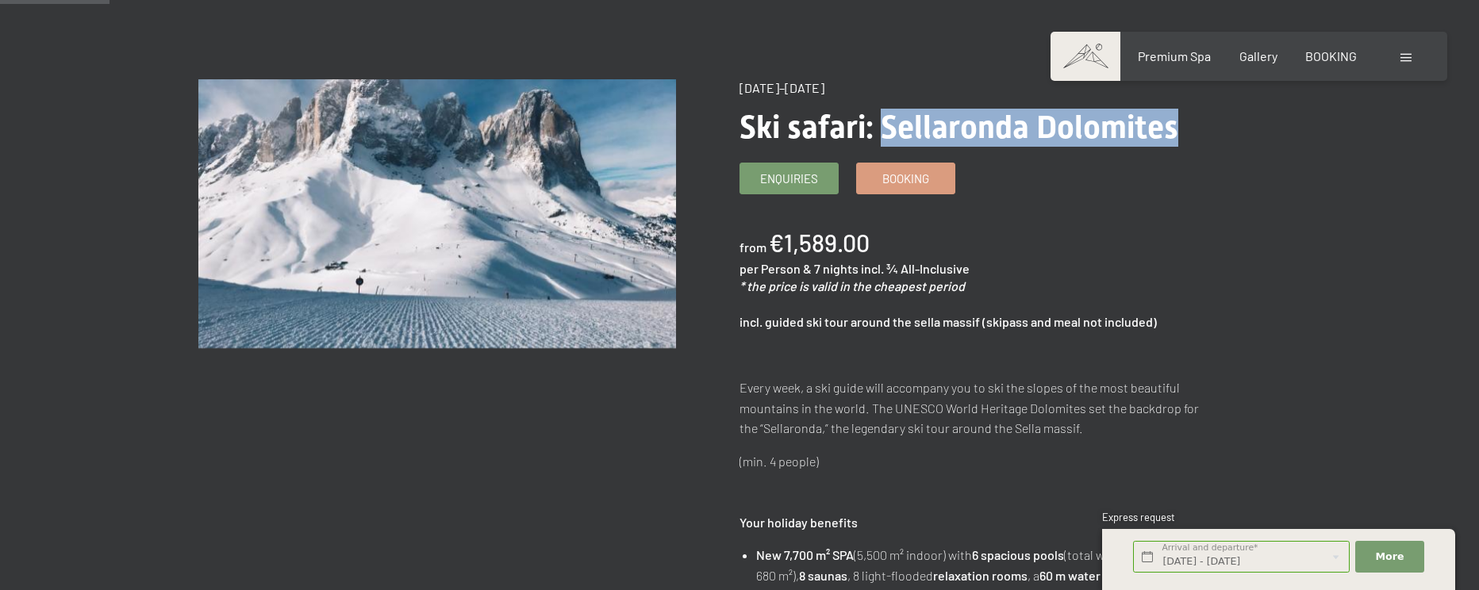
drag, startPoint x: 885, startPoint y: 128, endPoint x: 1180, endPoint y: 136, distance: 295.3
click at [1180, 136] on h1 "Ski safari: Sellaronda Dolomites" at bounding box center [979, 128] width 479 height 38
copy span "Sellaronda Dolomites"
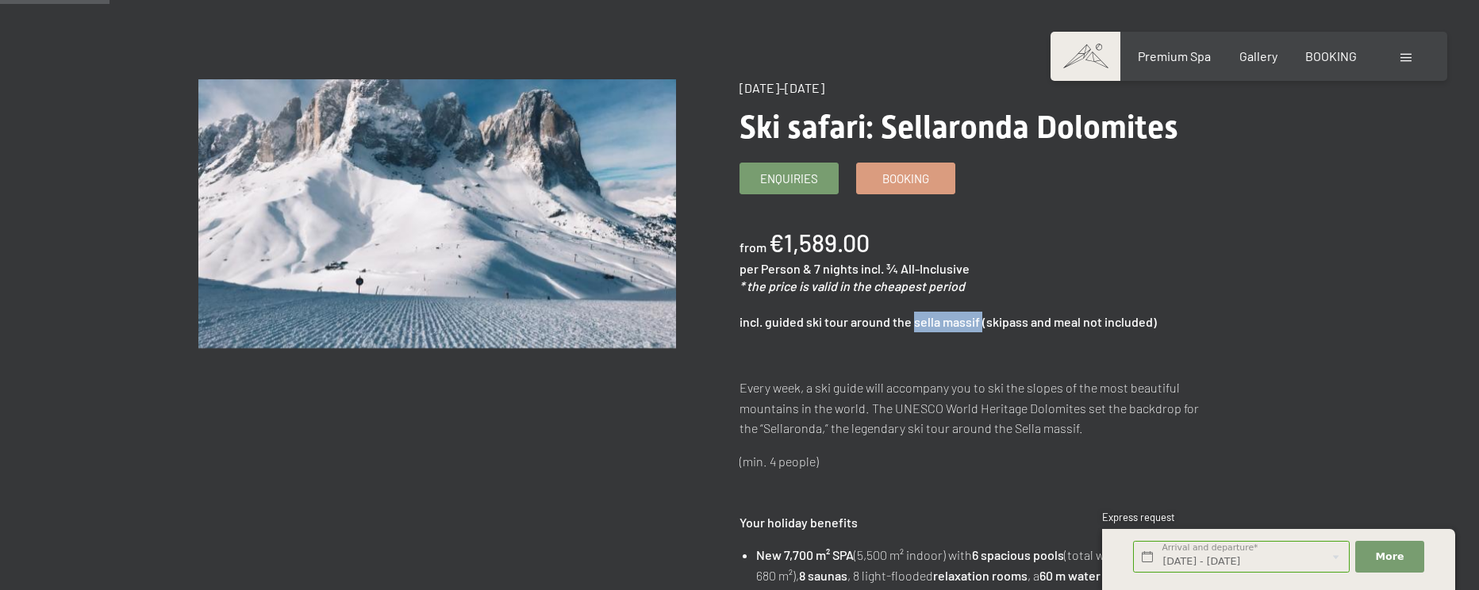
drag, startPoint x: 913, startPoint y: 325, endPoint x: 981, endPoint y: 322, distance: 67.5
click at [981, 322] on strong "incl. guided ski tour around the sella massif (skipass and meal not included)" at bounding box center [948, 321] width 417 height 15
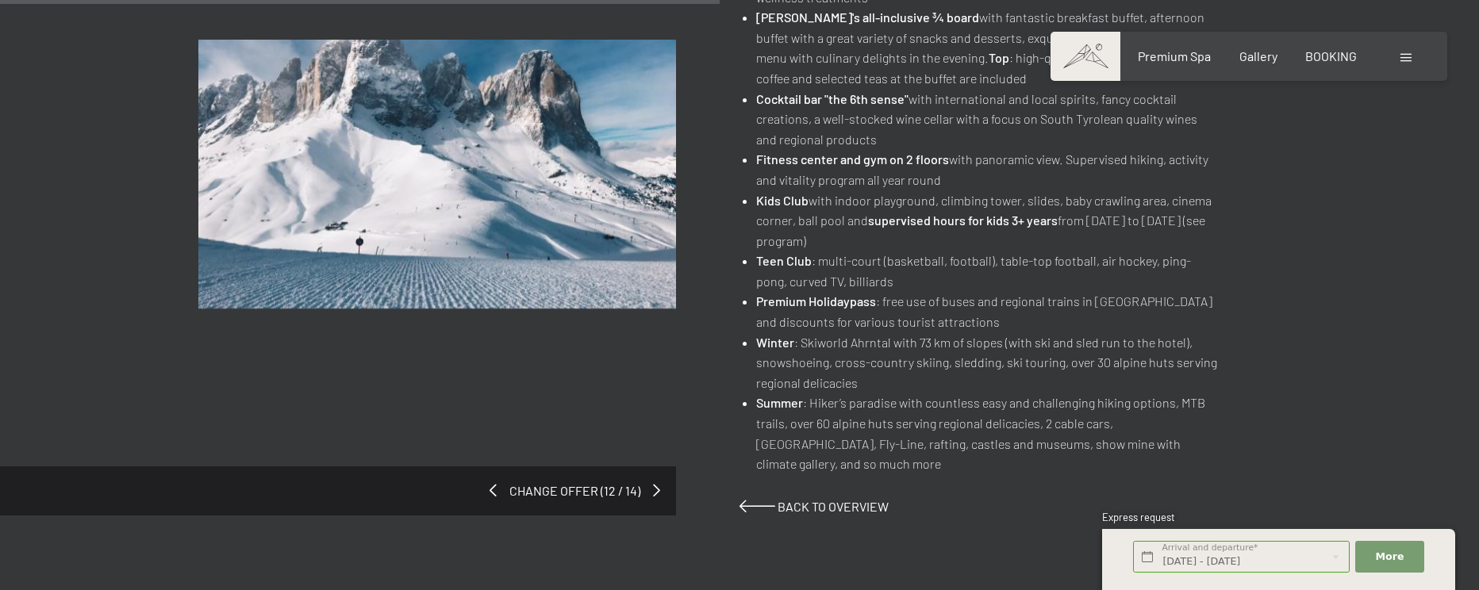
scroll to position [1111, 0]
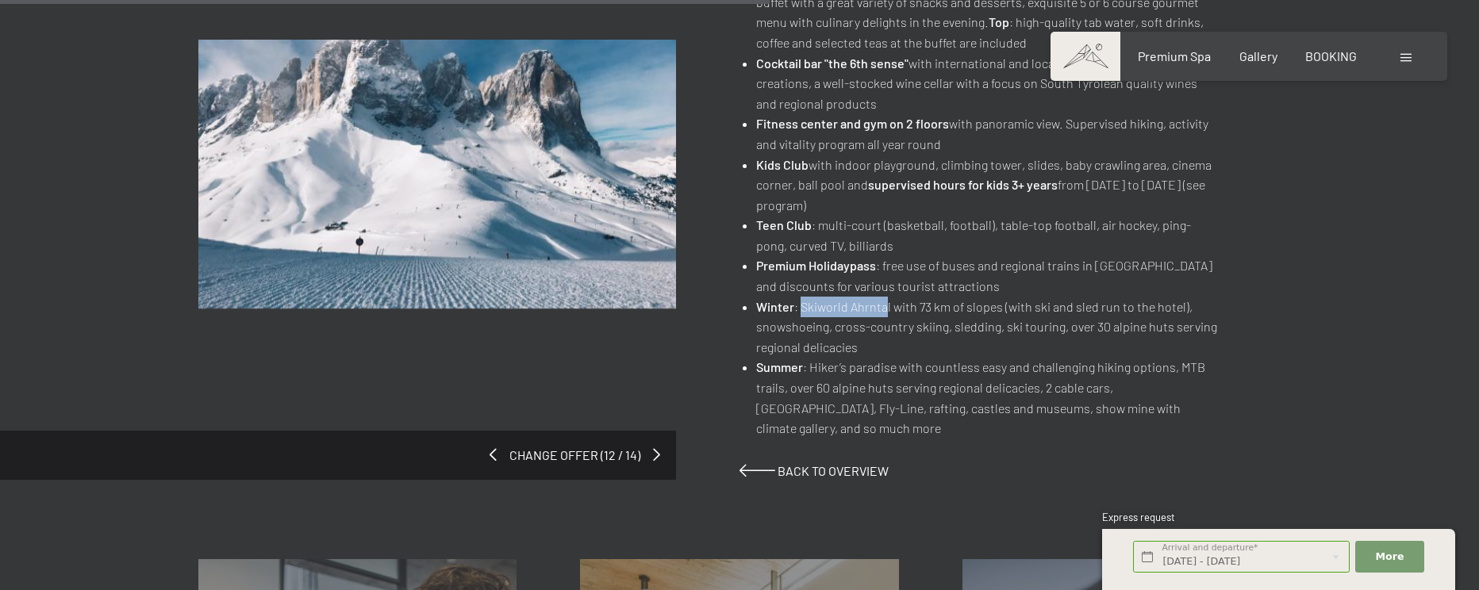
drag, startPoint x: 800, startPoint y: 306, endPoint x: 886, endPoint y: 306, distance: 86.5
click at [886, 306] on li "Winter : Skiworld Ahrntal with 73 km of slopes (with ski and sled run to the ho…" at bounding box center [987, 327] width 462 height 61
drag, startPoint x: 890, startPoint y: 306, endPoint x: 801, endPoint y: 310, distance: 89.0
click at [800, 310] on li "Winter : Skiworld Ahrntal with 73 km of slopes (with ski and sled run to the ho…" at bounding box center [987, 327] width 462 height 61
copy li "Skiworld Ahrntal"
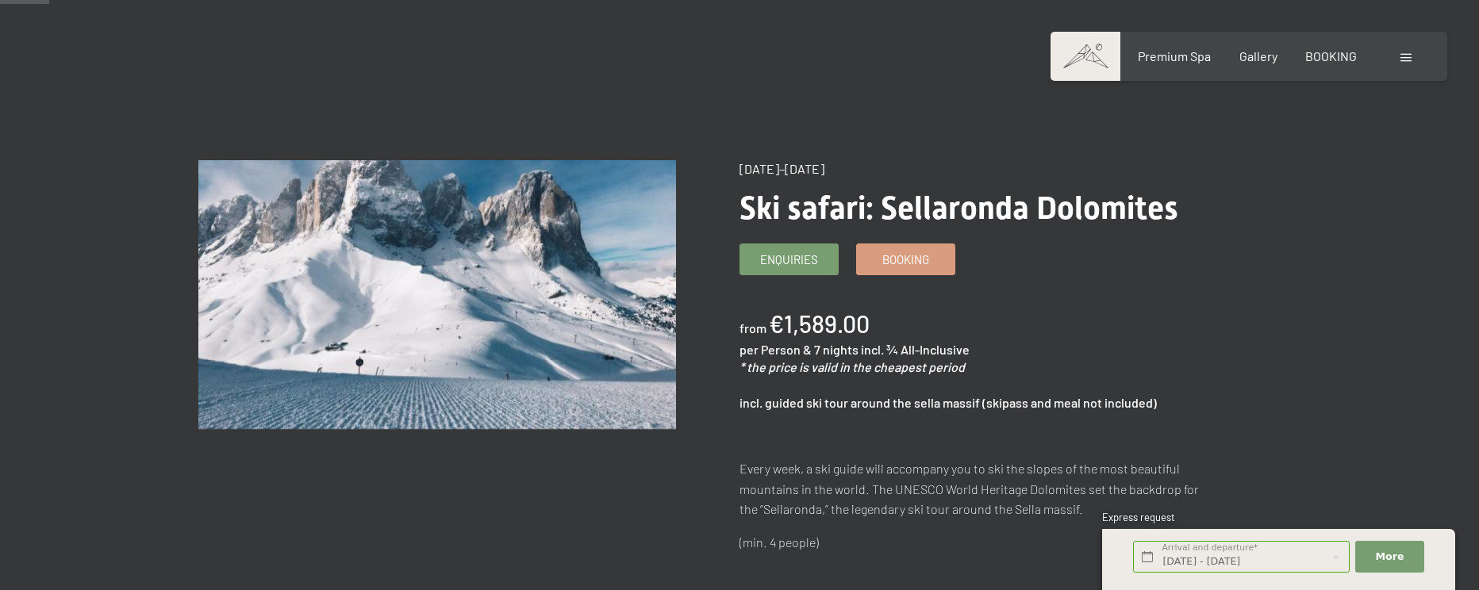
scroll to position [71, 0]
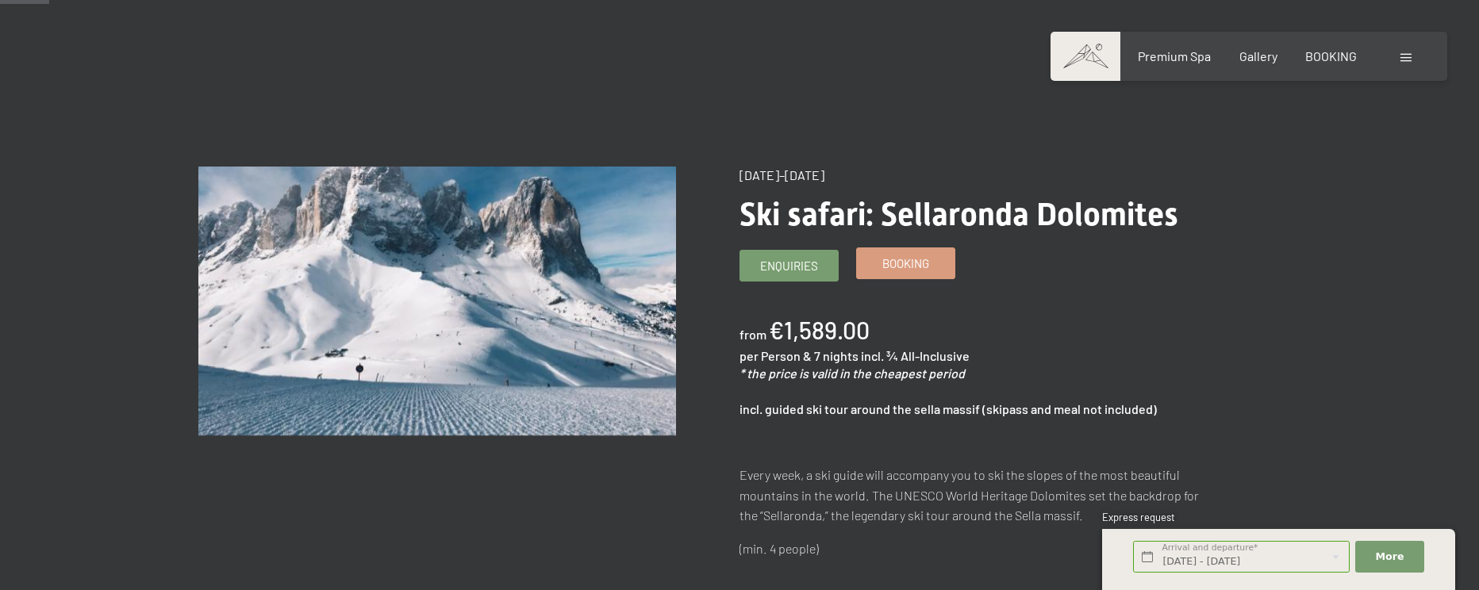
click at [892, 258] on span "Booking" at bounding box center [905, 264] width 47 height 17
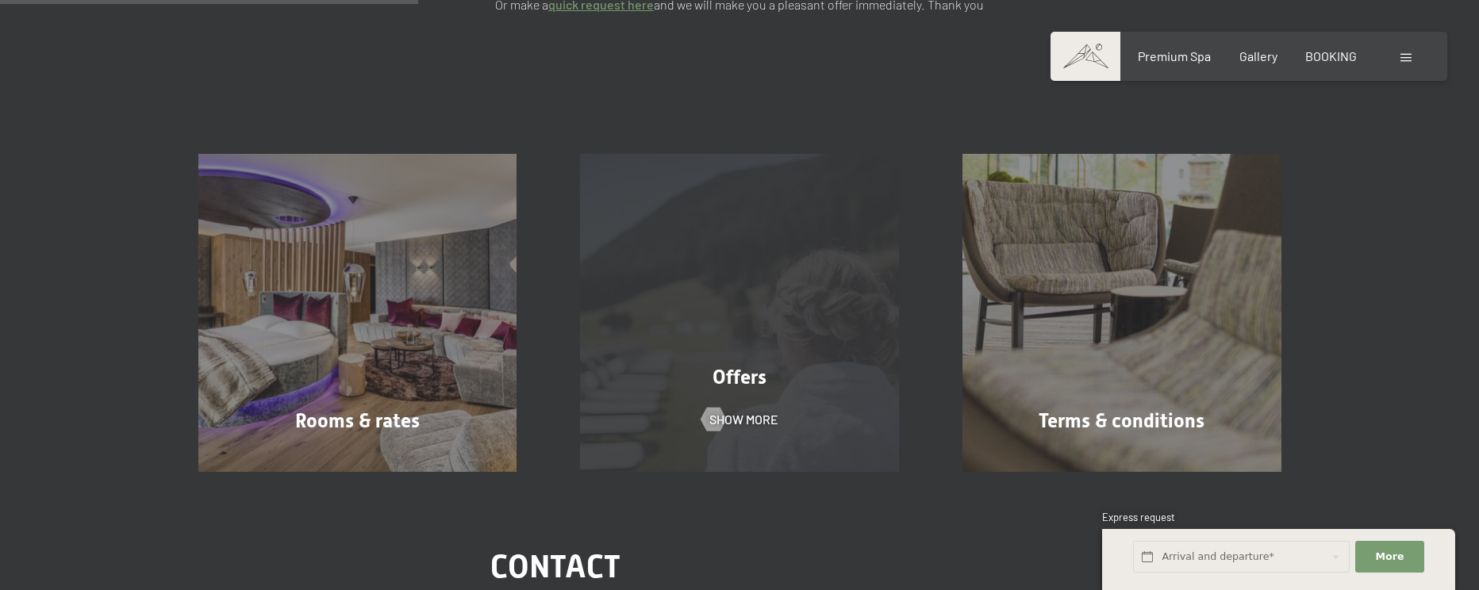
scroll to position [397, 0]
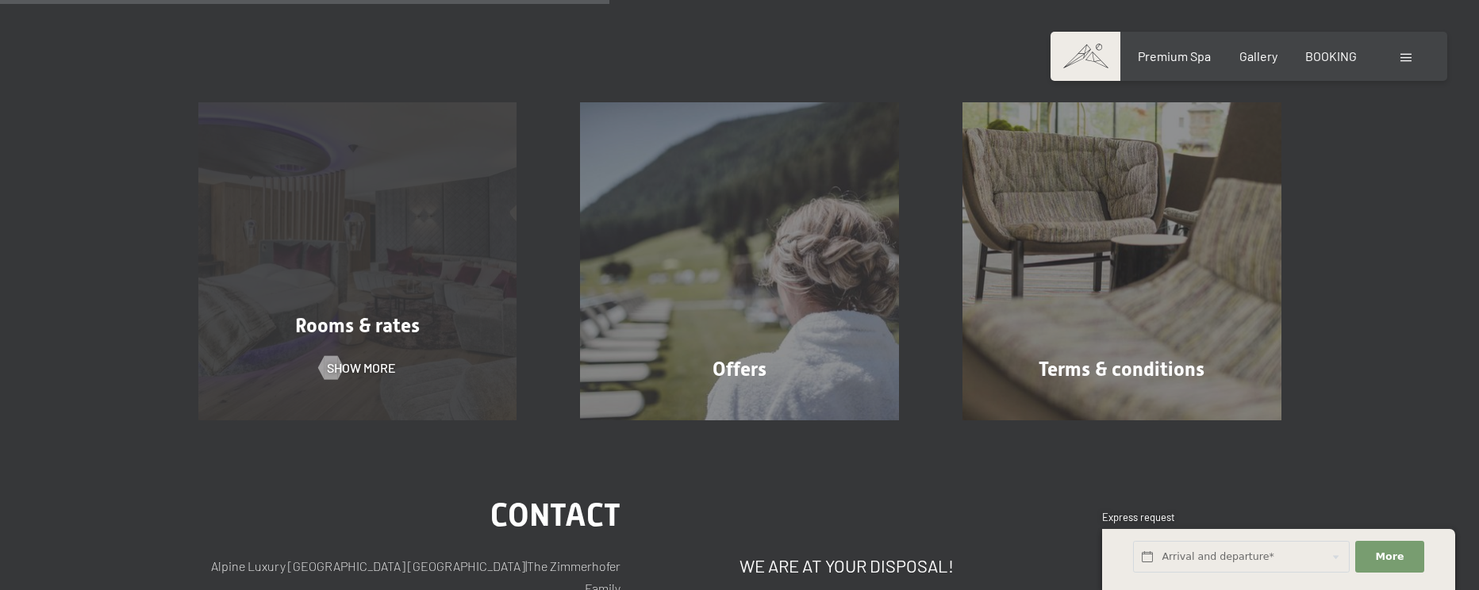
click at [317, 302] on div "Rooms & rates Show more" at bounding box center [358, 261] width 383 height 319
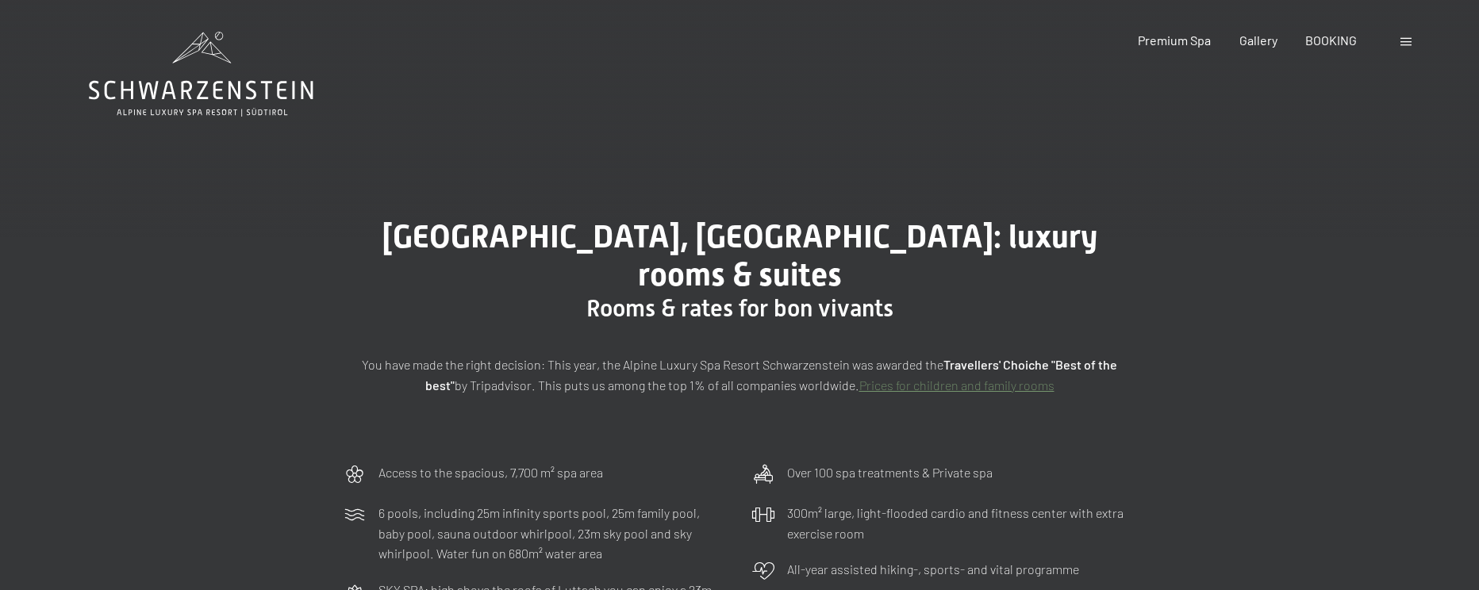
click at [1416, 40] on div "Booking Enquiries Premium Spa Gallery BOOKING DE IT EN Vouchers Gallery Enquiri…" at bounding box center [1248, 40] width 333 height 17
click at [1409, 40] on span at bounding box center [1406, 42] width 11 height 8
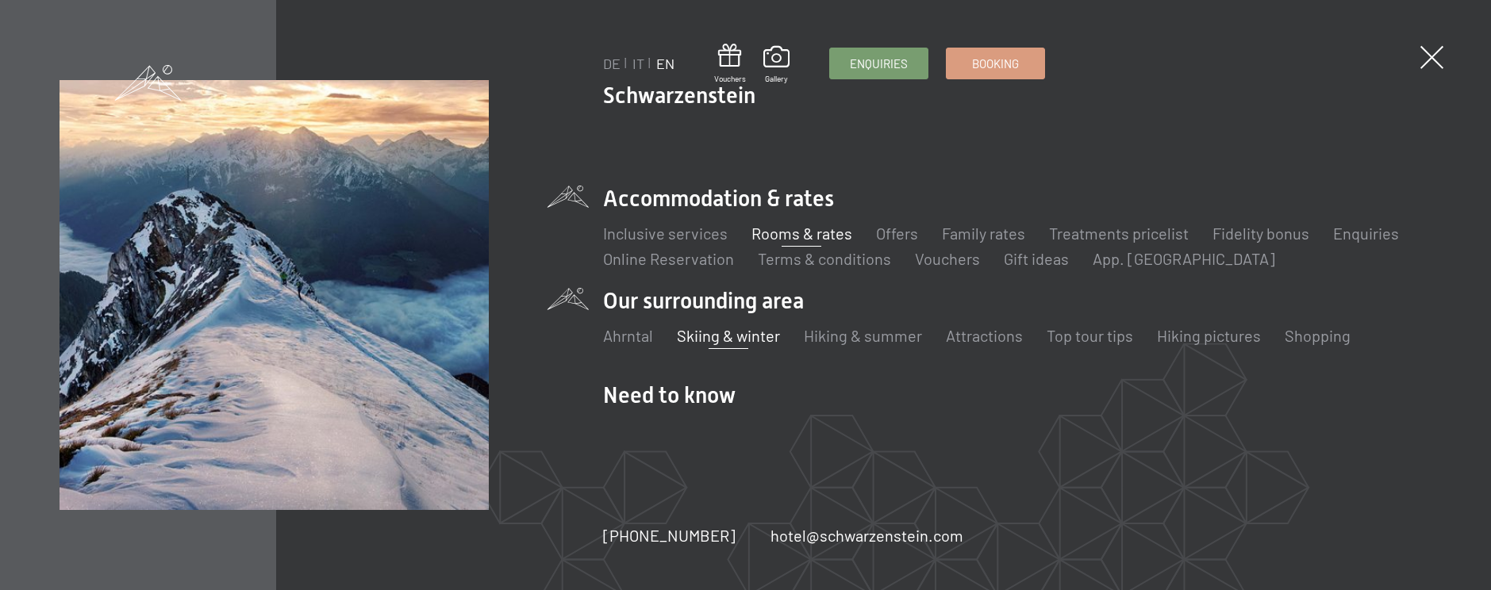
click at [727, 326] on link "Skiing & winter" at bounding box center [728, 335] width 103 height 19
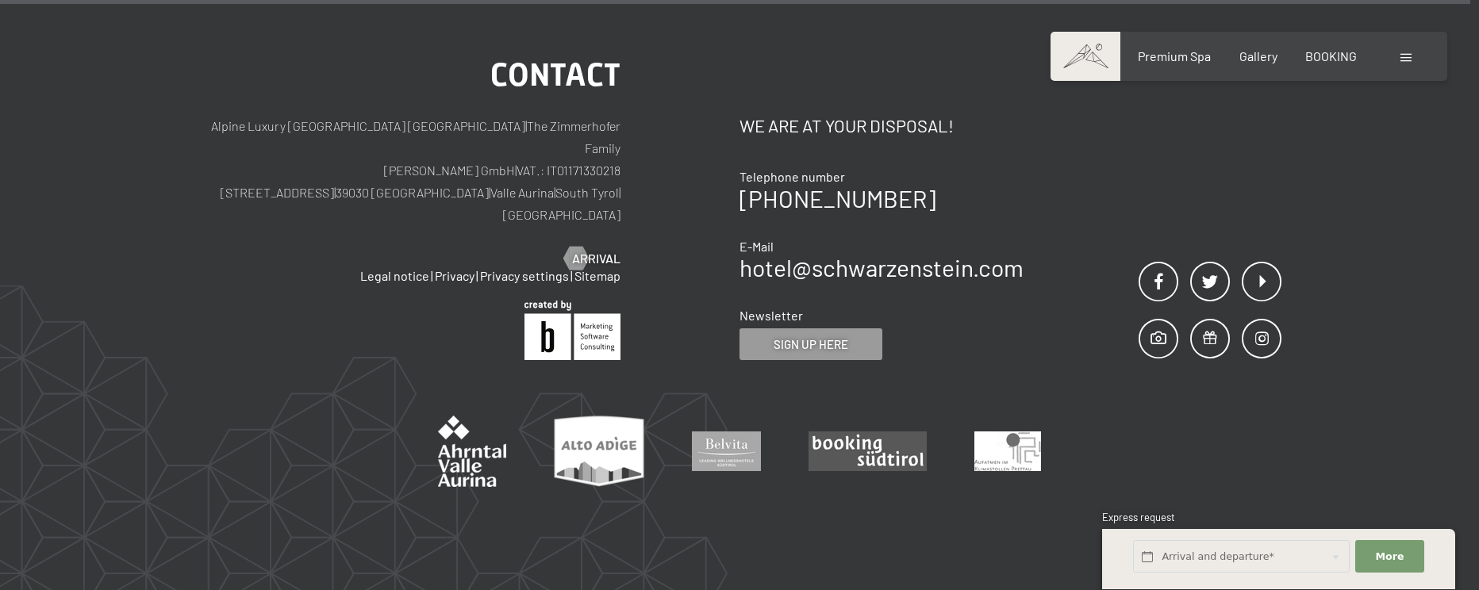
scroll to position [5819, 0]
